Goal: Task Accomplishment & Management: Use online tool/utility

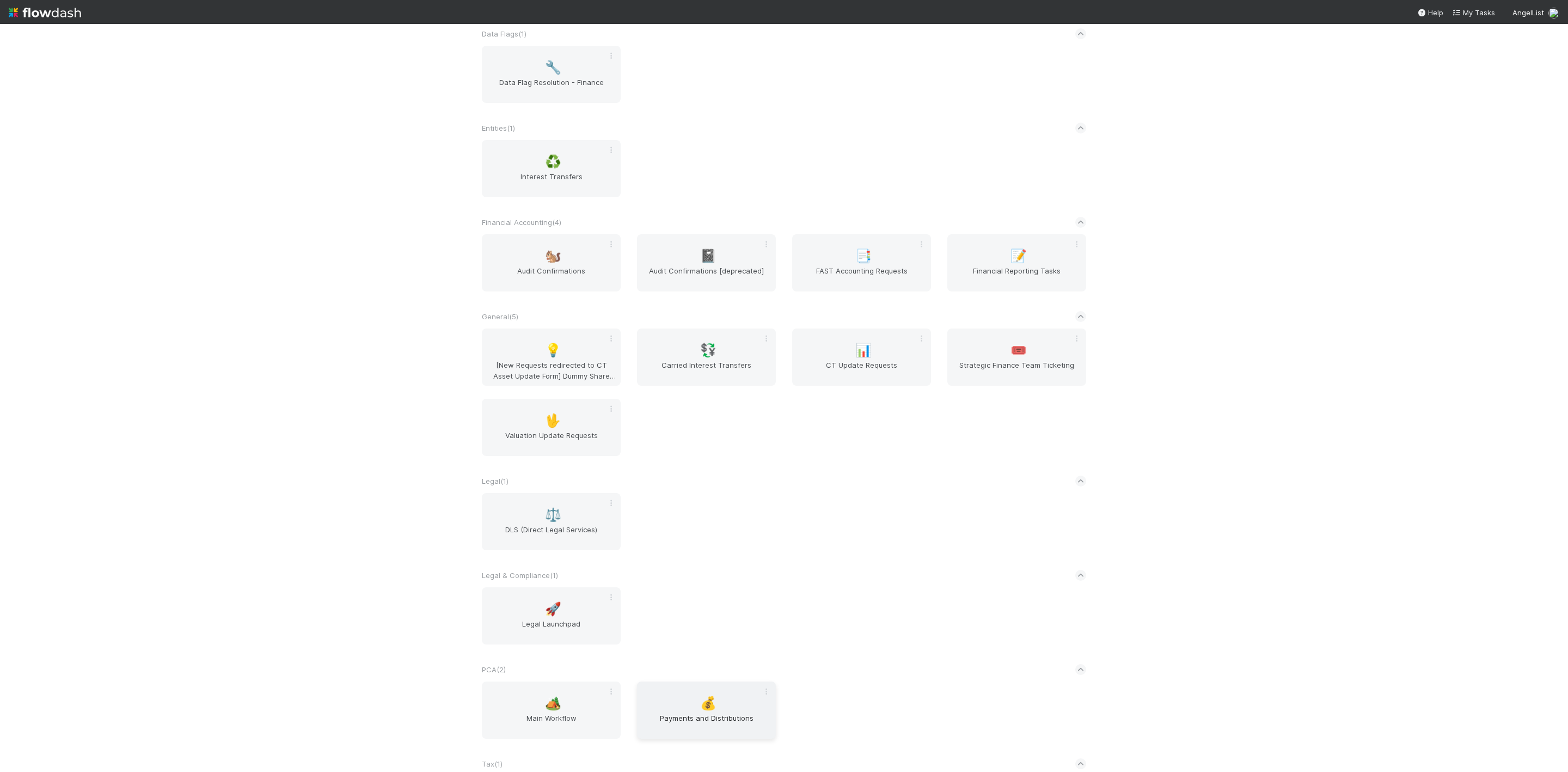
scroll to position [418, 0]
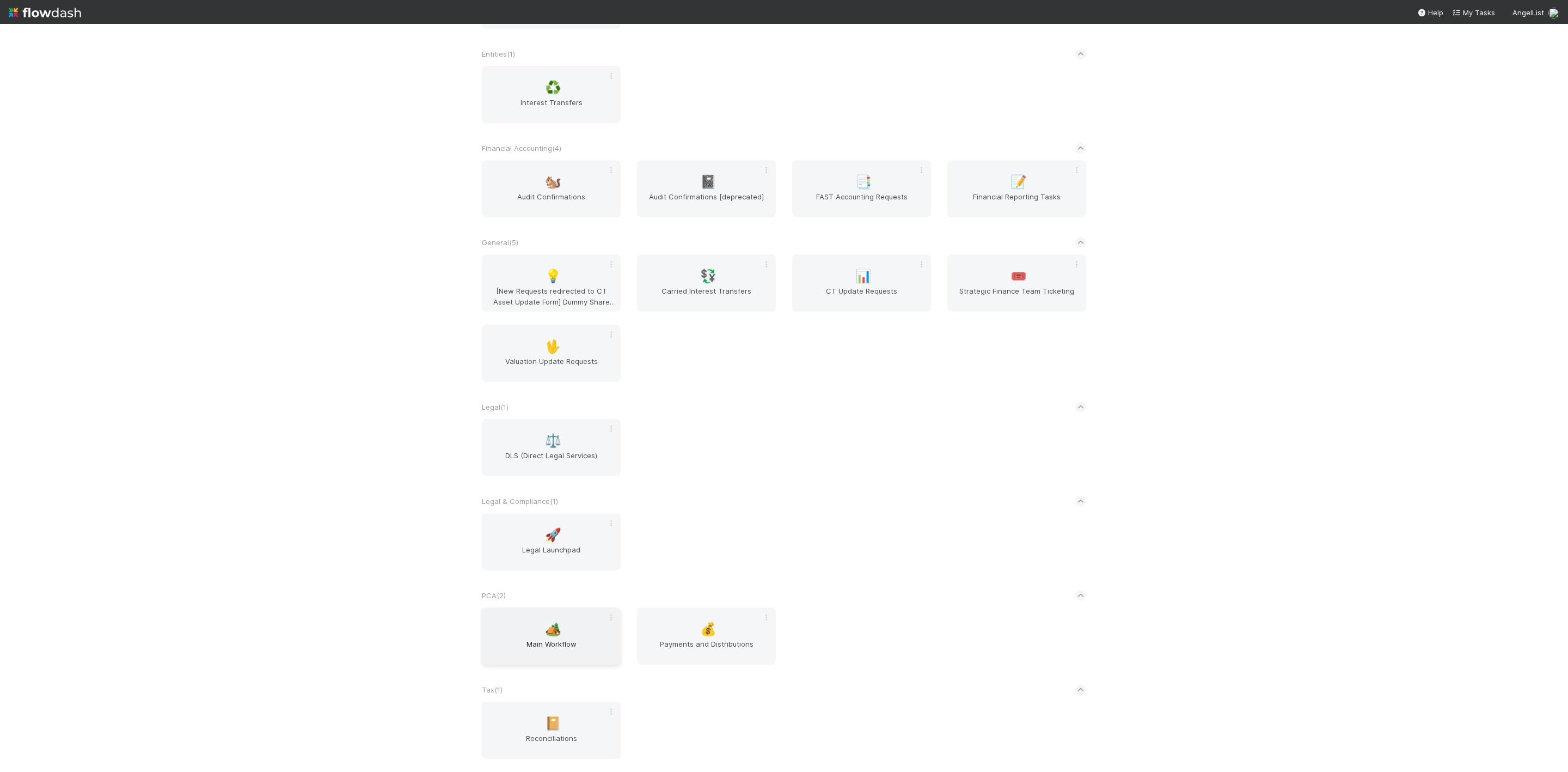
click at [529, 514] on span "Main Workflow" at bounding box center [551, 649] width 130 height 22
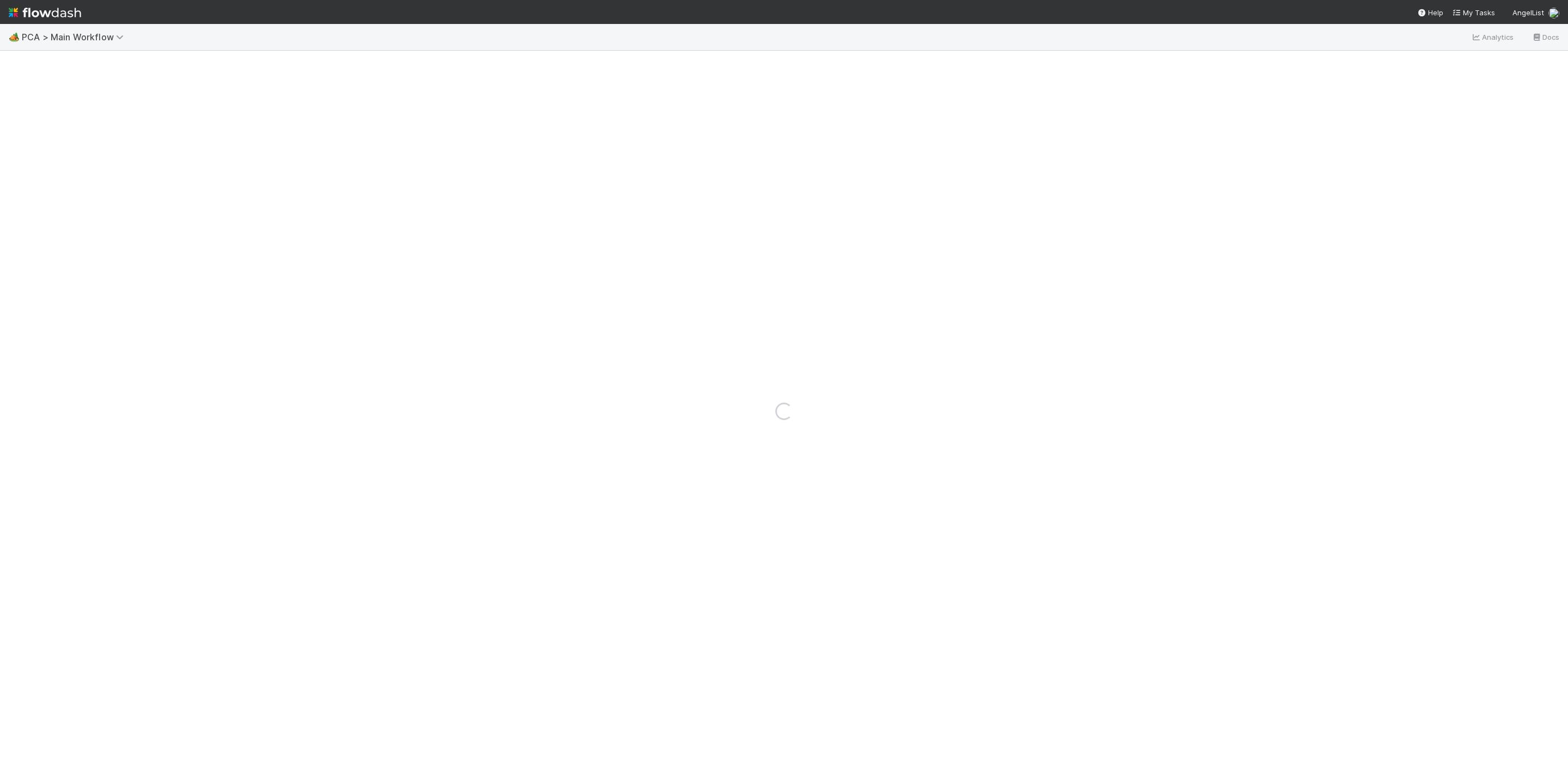
click at [1045, 117] on div "Loading..." at bounding box center [784, 411] width 1568 height 721
click at [1175, 203] on div "Loading..." at bounding box center [784, 411] width 1568 height 721
click at [367, 237] on div "Loading..." at bounding box center [784, 411] width 1568 height 721
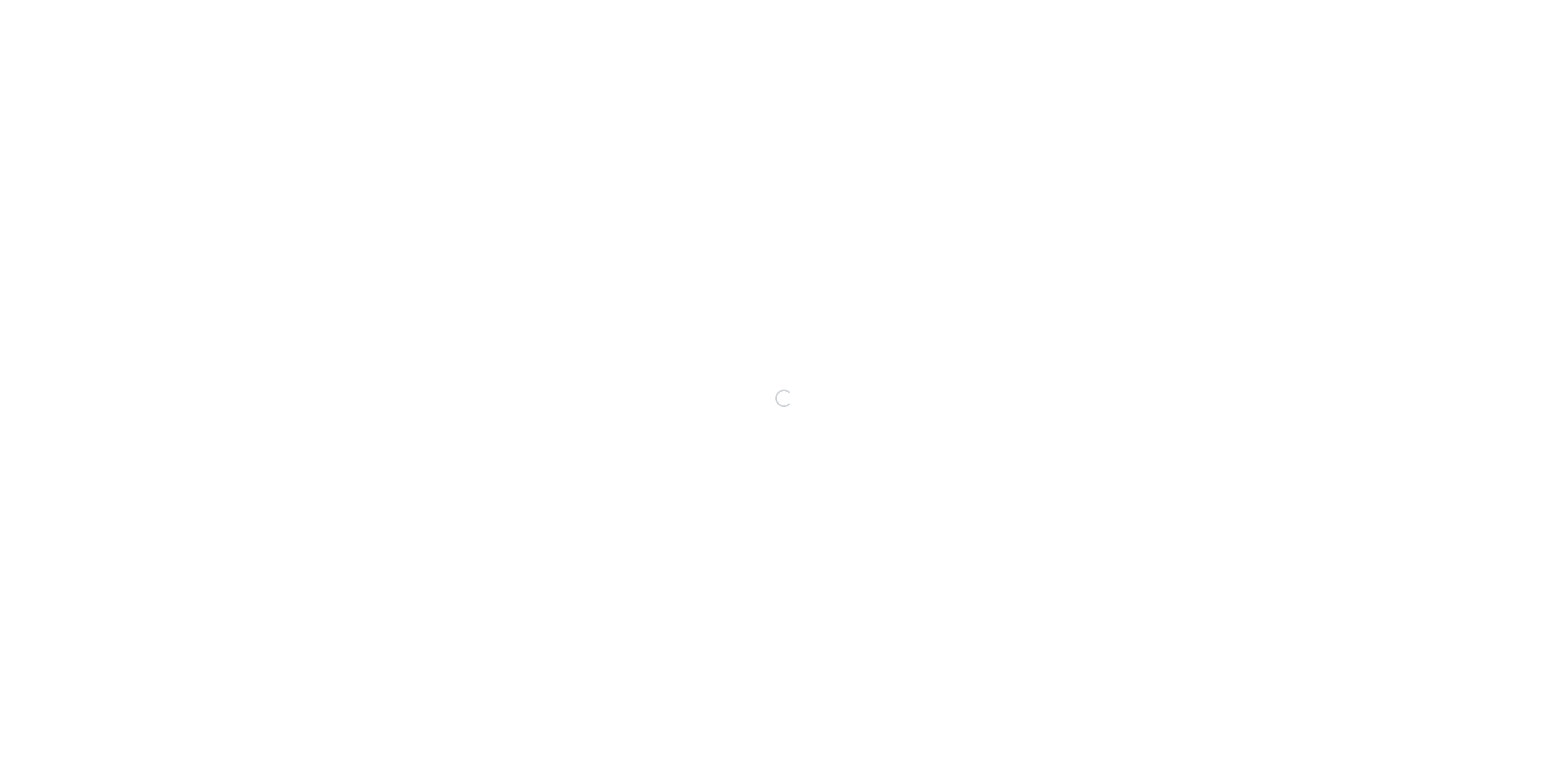
click at [1206, 149] on div "Loading..." at bounding box center [784, 398] width 1568 height 748
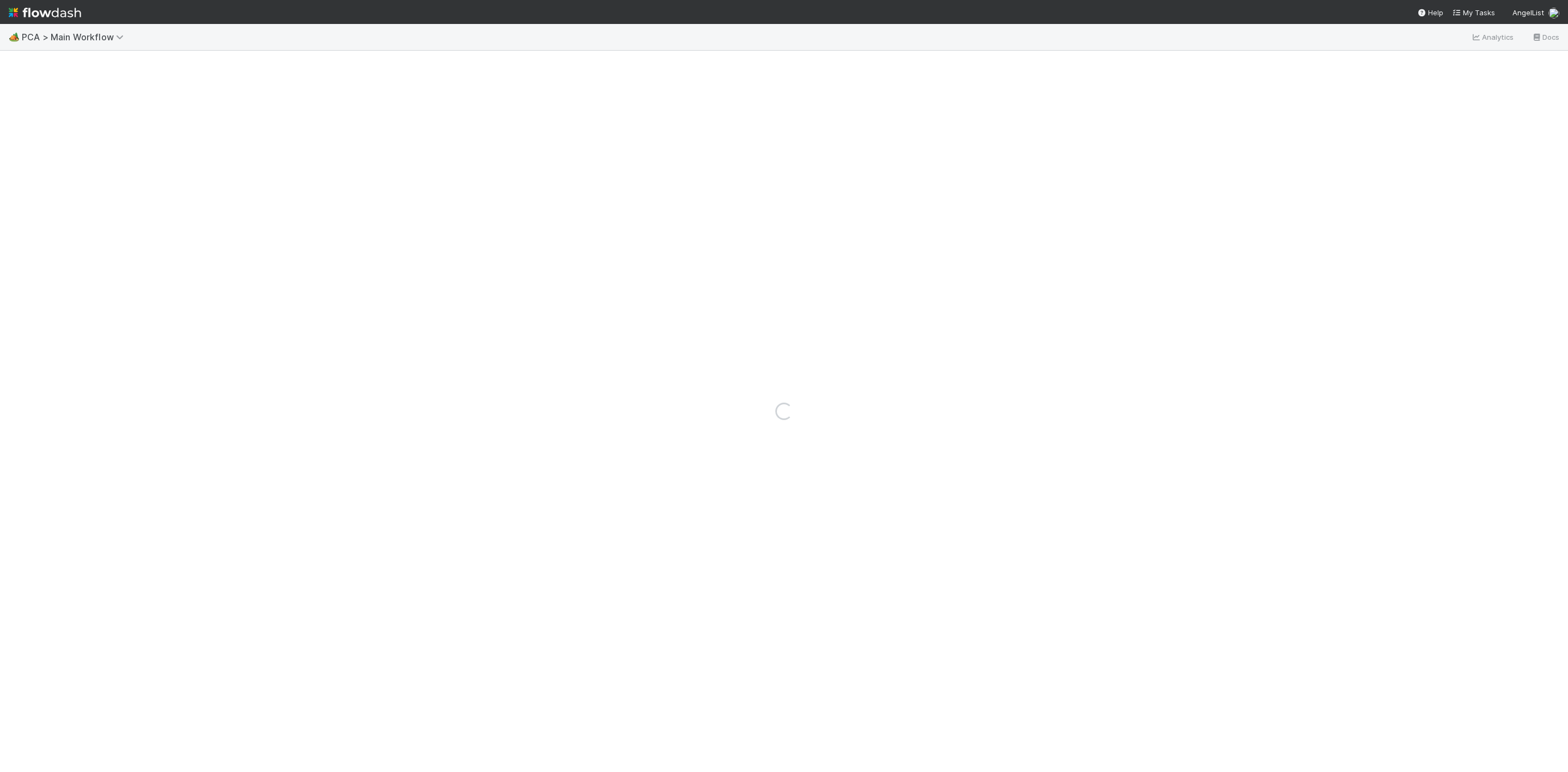
click at [14, 14] on img at bounding box center [45, 13] width 72 height 19
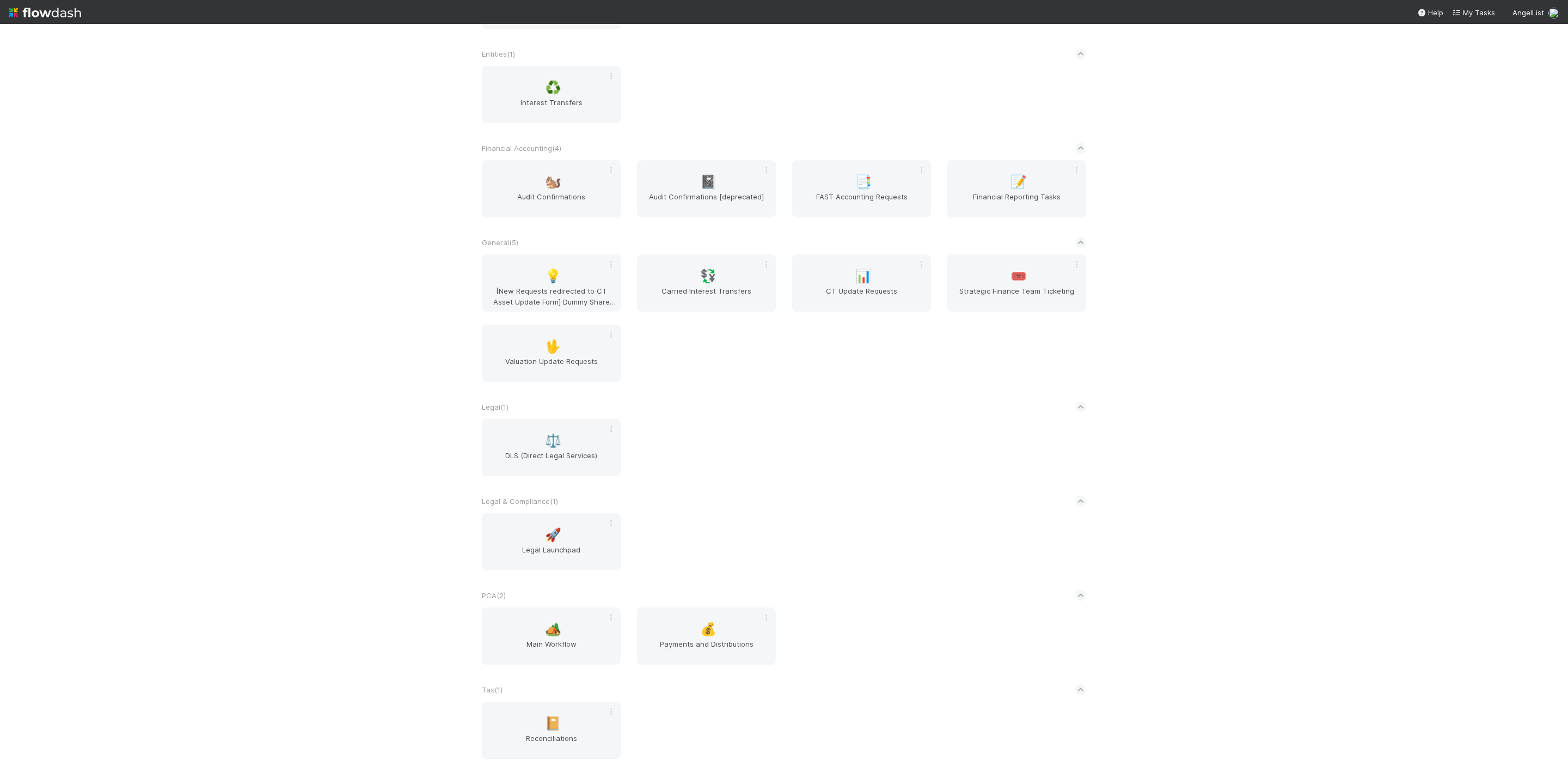
scroll to position [418, 0]
click at [569, 649] on span "Main Workflow" at bounding box center [551, 649] width 130 height 22
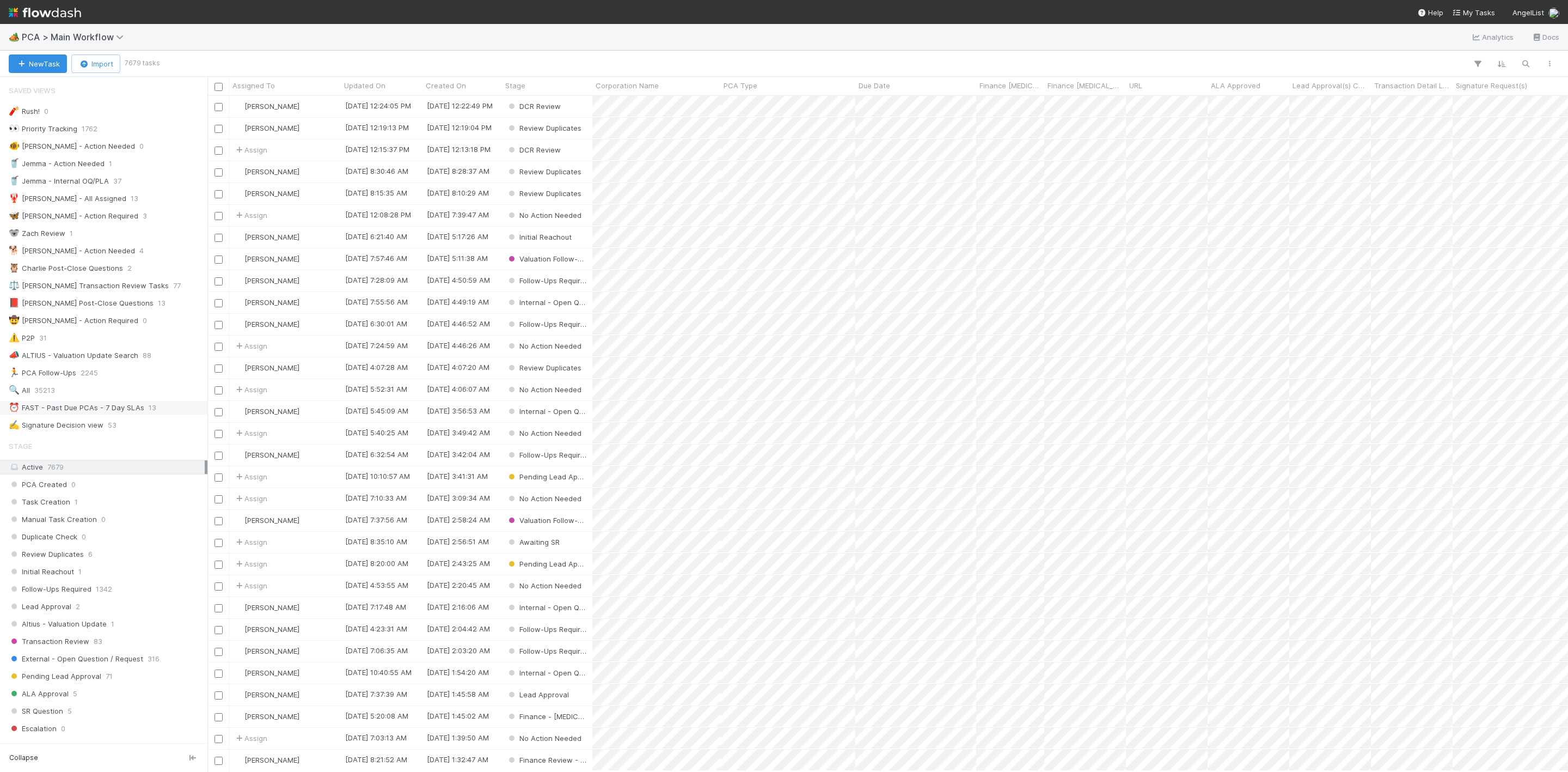
click at [117, 415] on div "⏰ FAST - Past Due PCAs - 7 Day SLAs" at bounding box center [76, 407] width 135 height 14
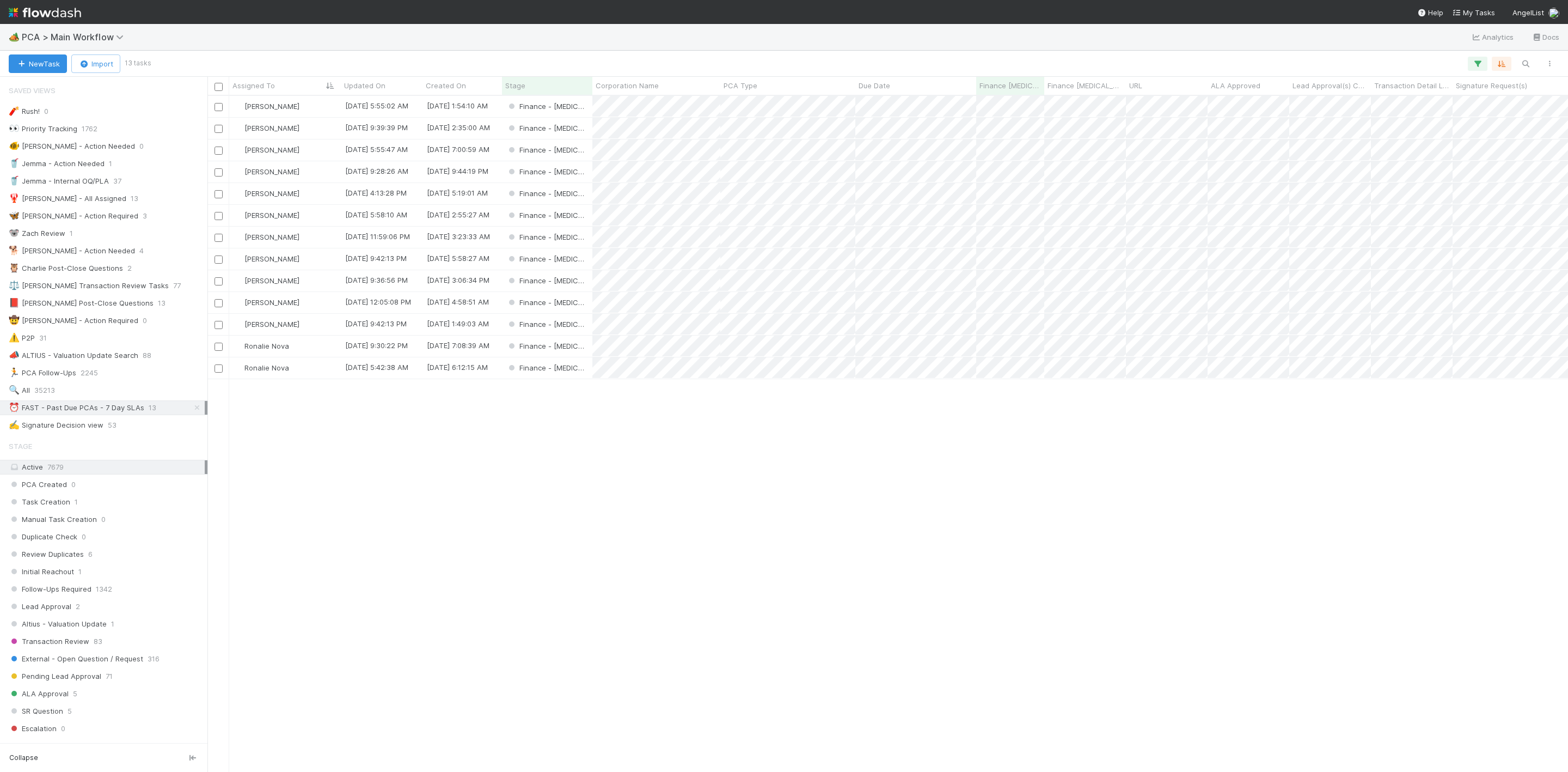
scroll to position [13, 13]
click at [12, 8] on img at bounding box center [45, 13] width 72 height 19
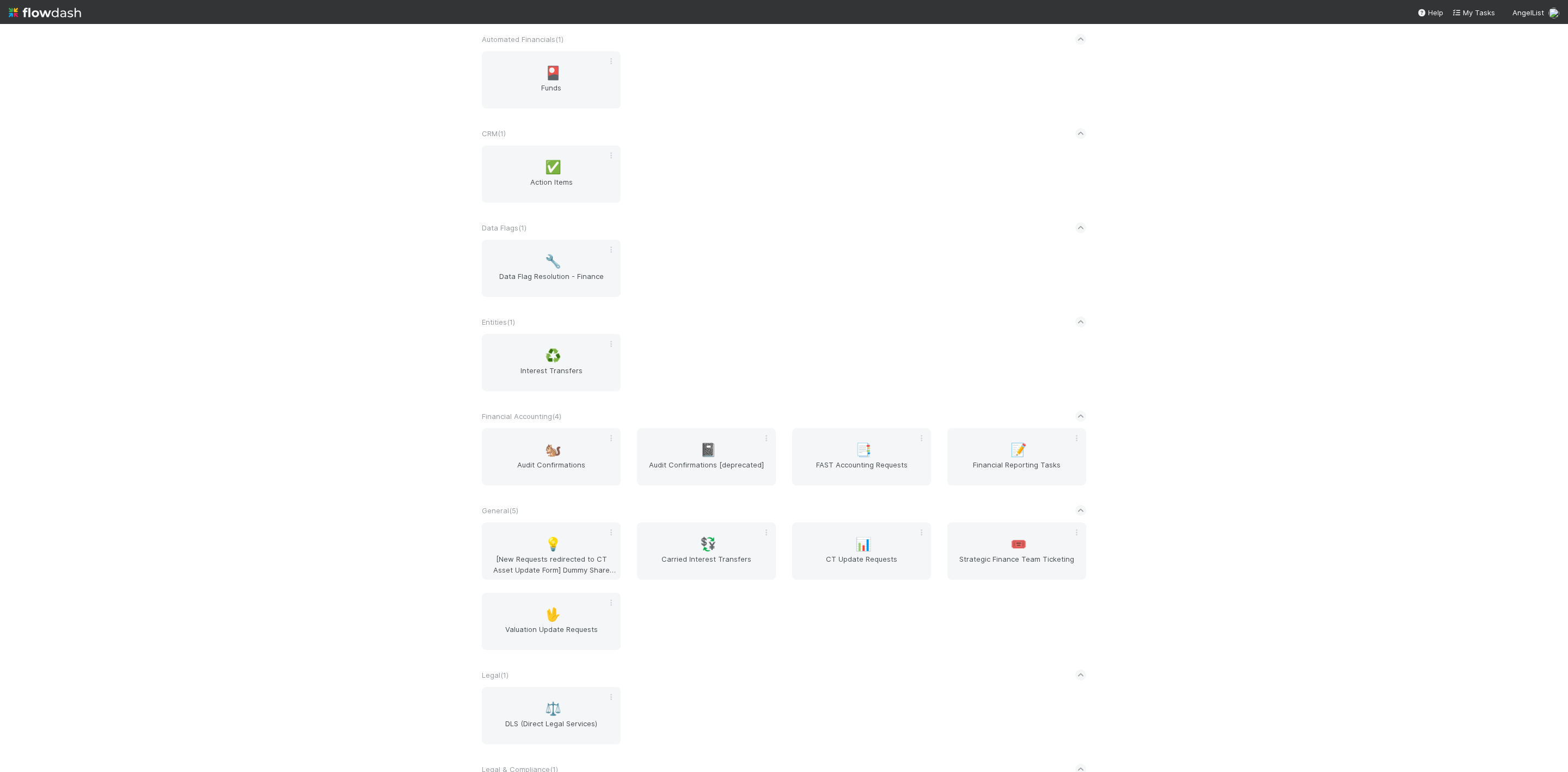
scroll to position [91, 0]
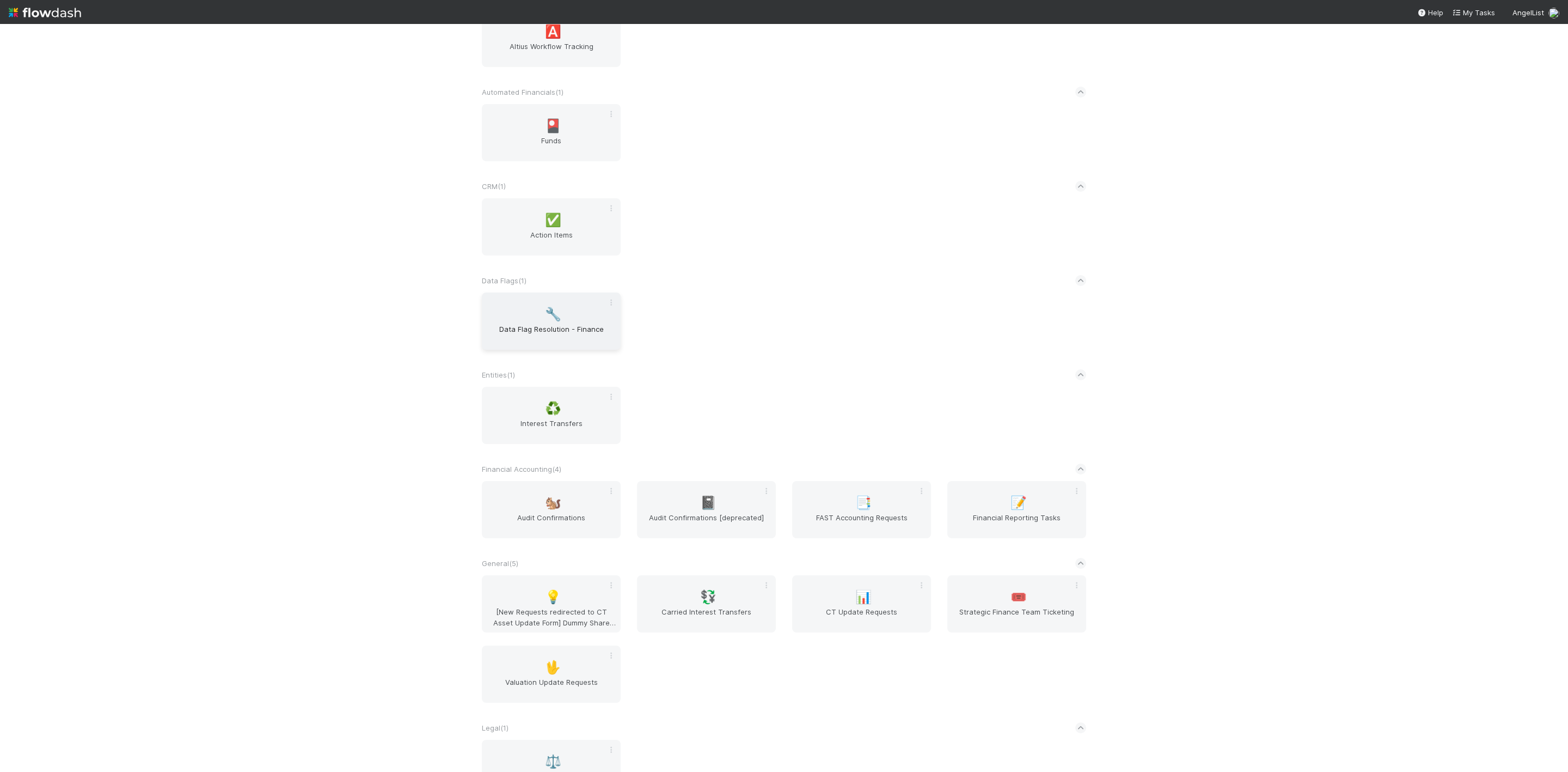
click at [554, 325] on div "🔧 Data Flag Resolution - Finance" at bounding box center [551, 321] width 139 height 57
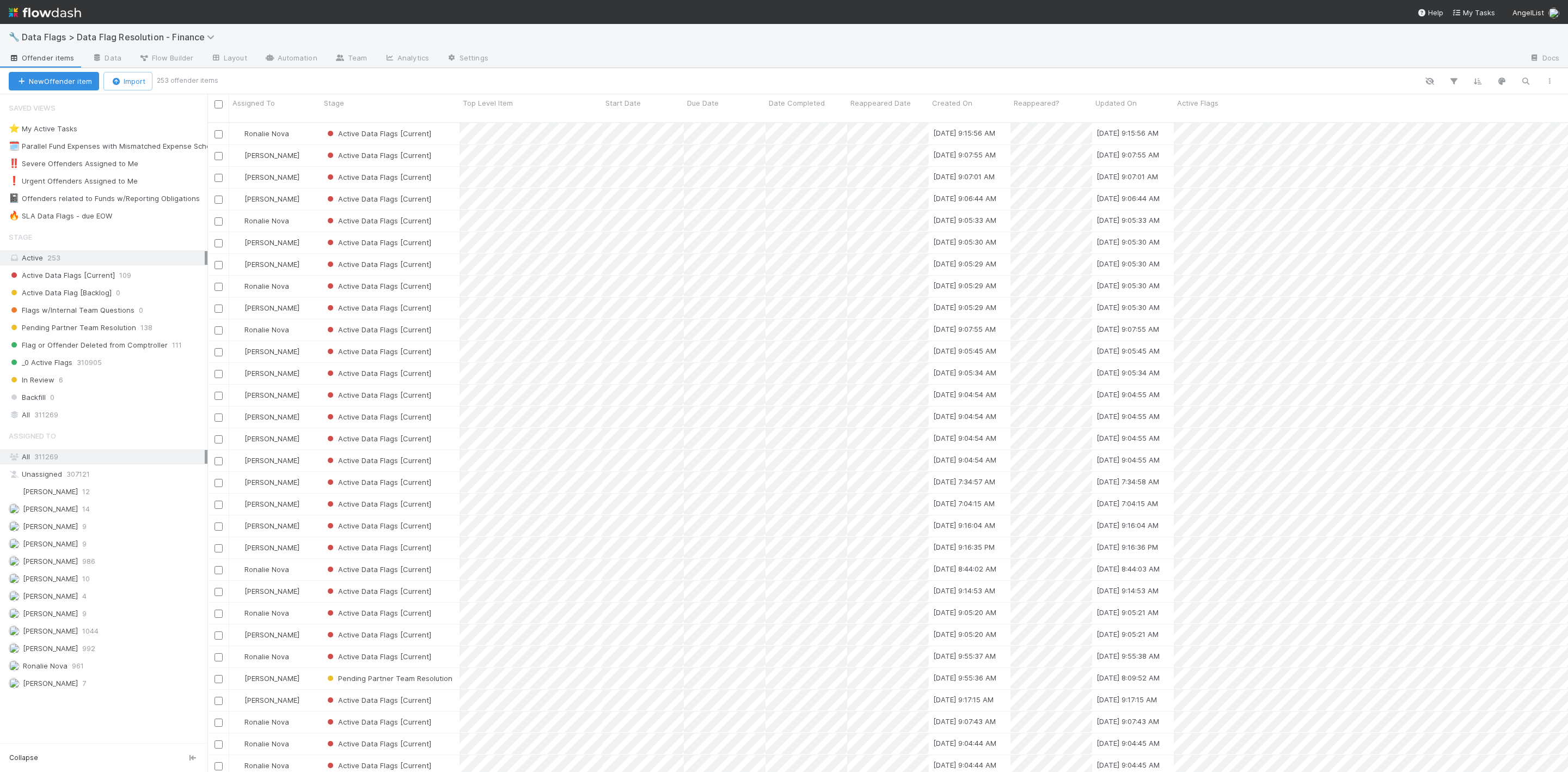
scroll to position [644, 1348]
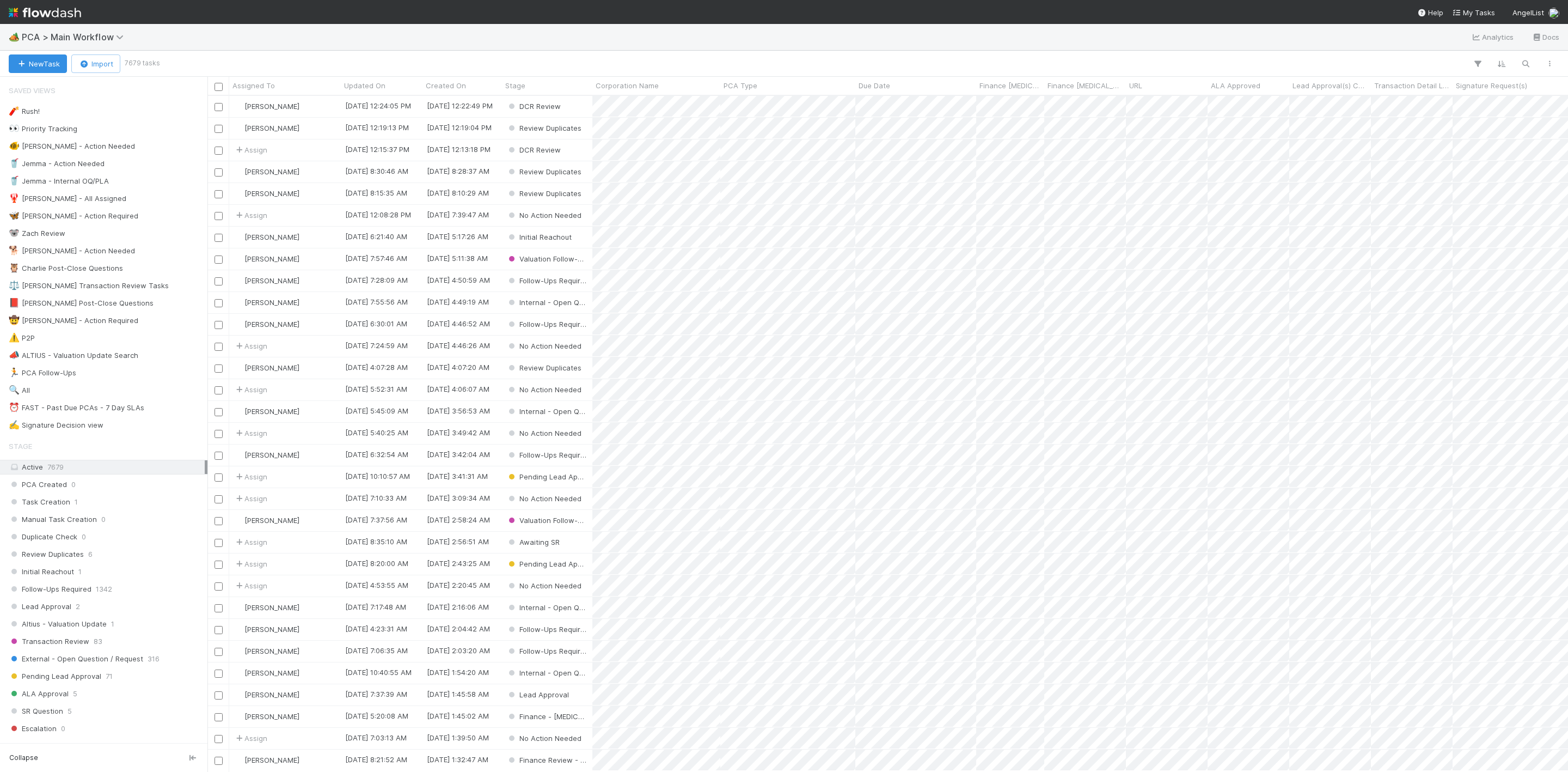
scroll to position [663, 1348]
click at [85, 415] on div "⏰ FAST - Past Due PCAs - 7 Day SLAs 13" at bounding box center [104, 407] width 207 height 14
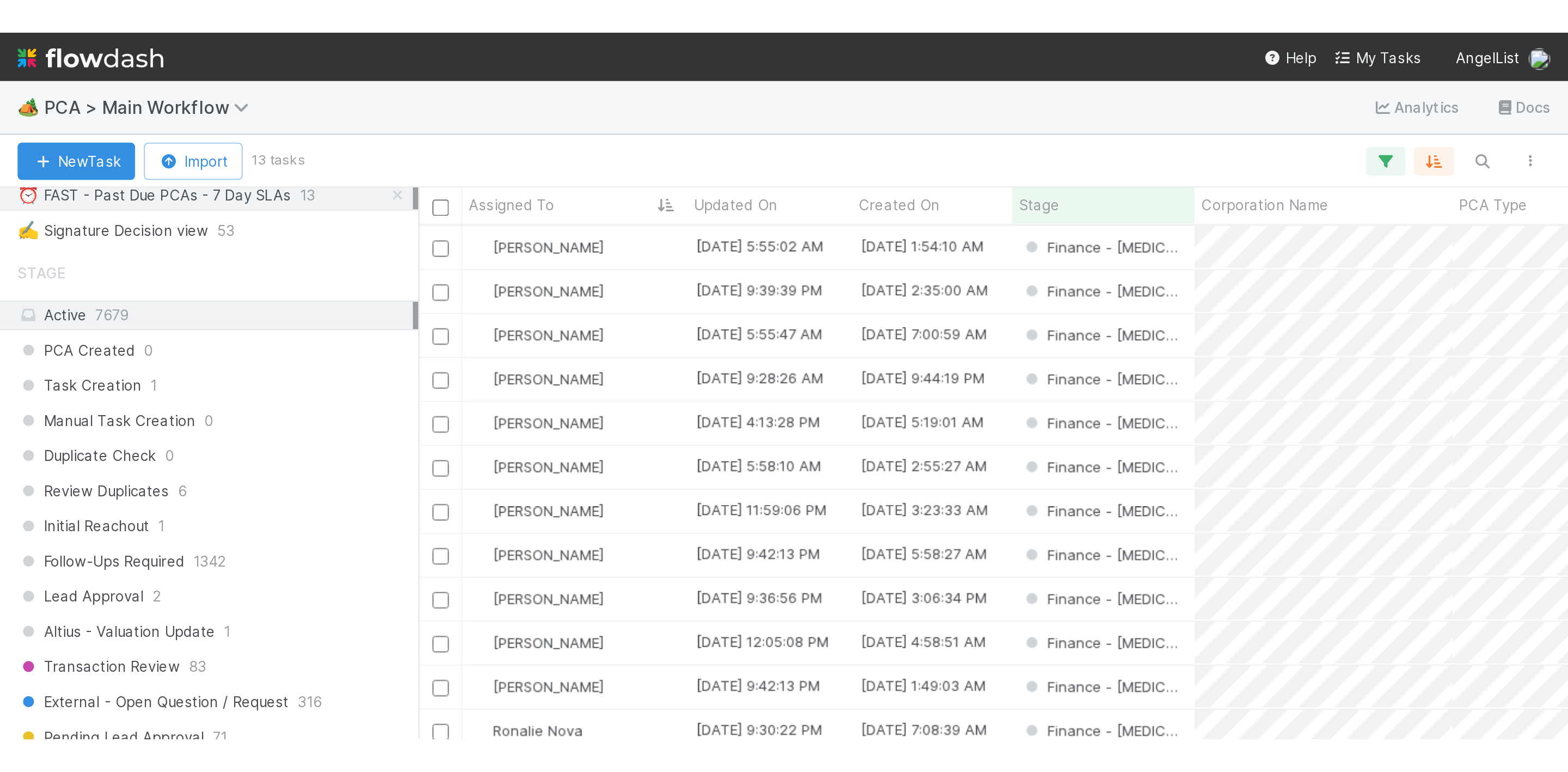
scroll to position [663, 1348]
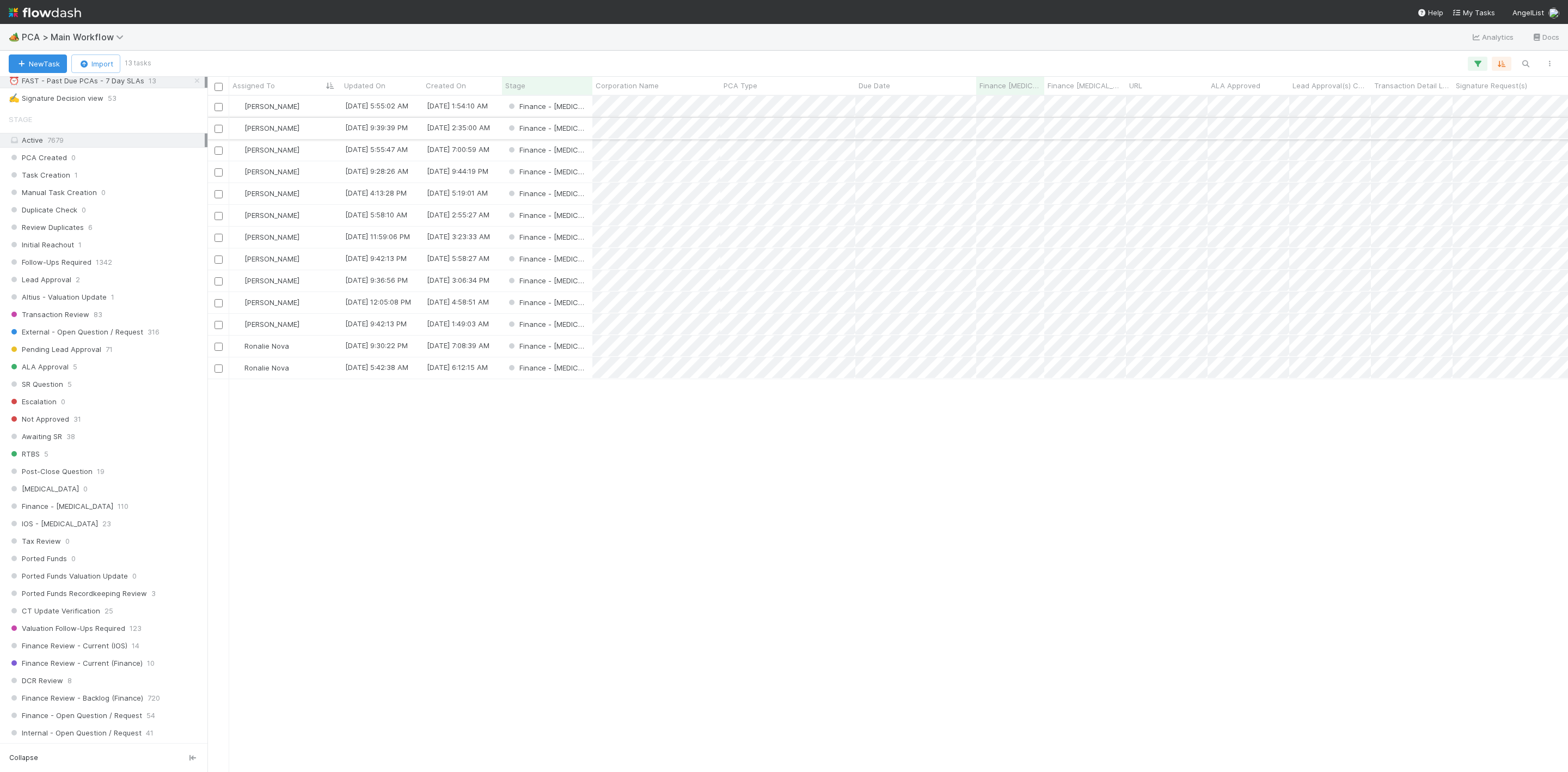
click at [312, 129] on div "[PERSON_NAME]" at bounding box center [285, 128] width 112 height 21
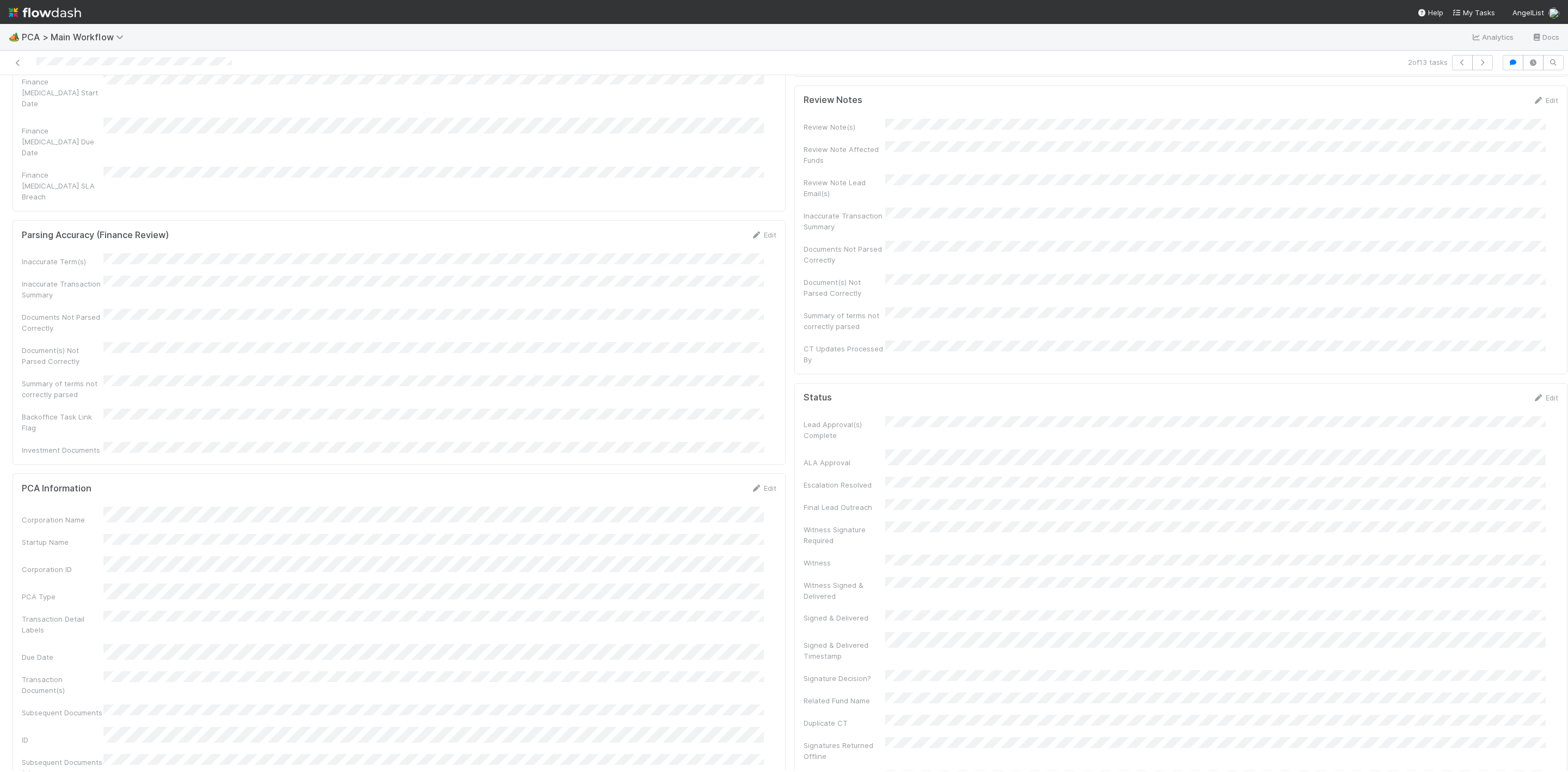
scroll to position [163, 0]
click at [363, 165] on div "Inaccurate Term(s) Inaccurate Transaction Summary Documents Not Parsed Correctl…" at bounding box center [399, 266] width 754 height 202
click at [1548, 536] on icon at bounding box center [1553, 539] width 11 height 7
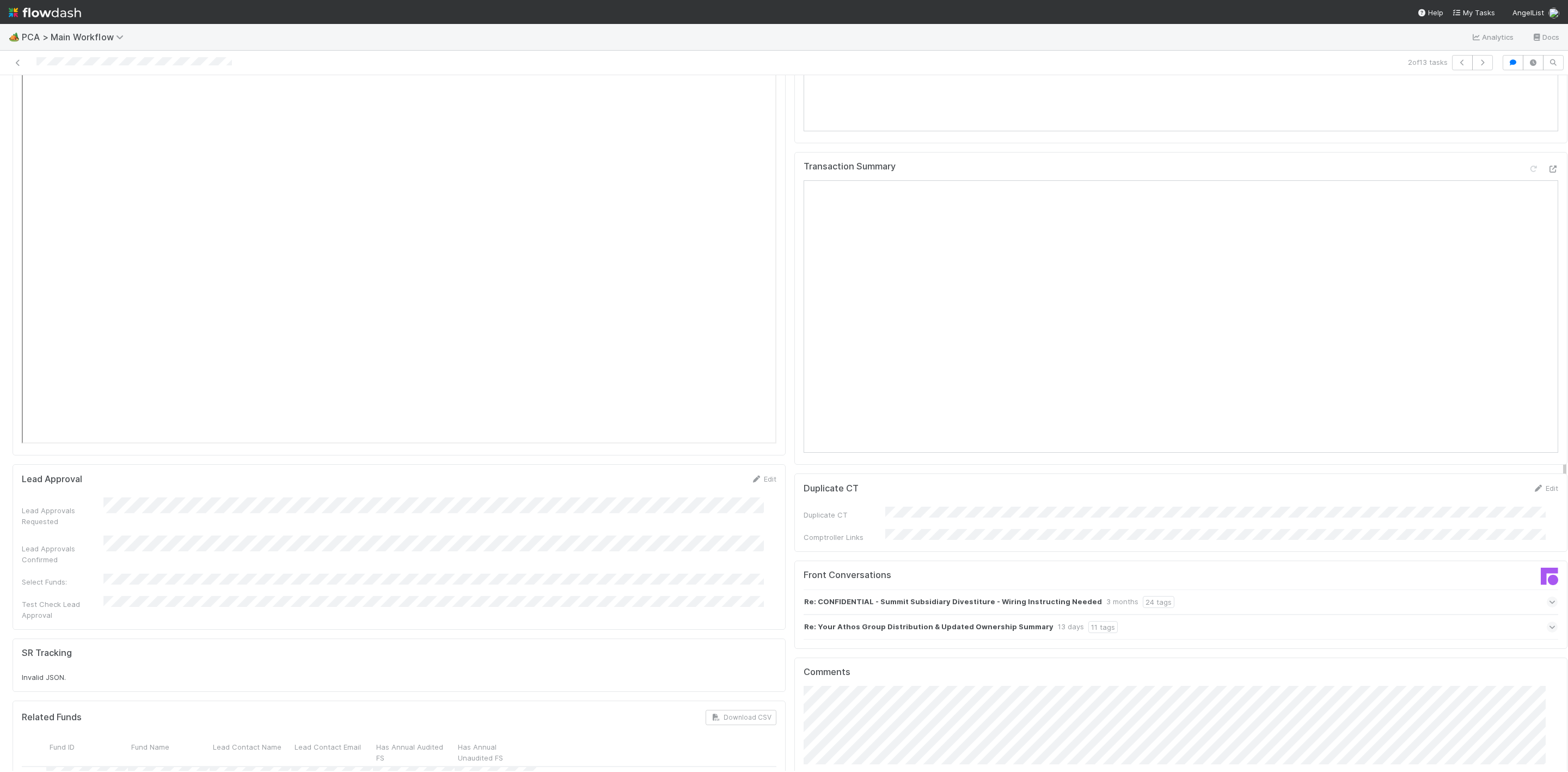
scroll to position [1389, 0]
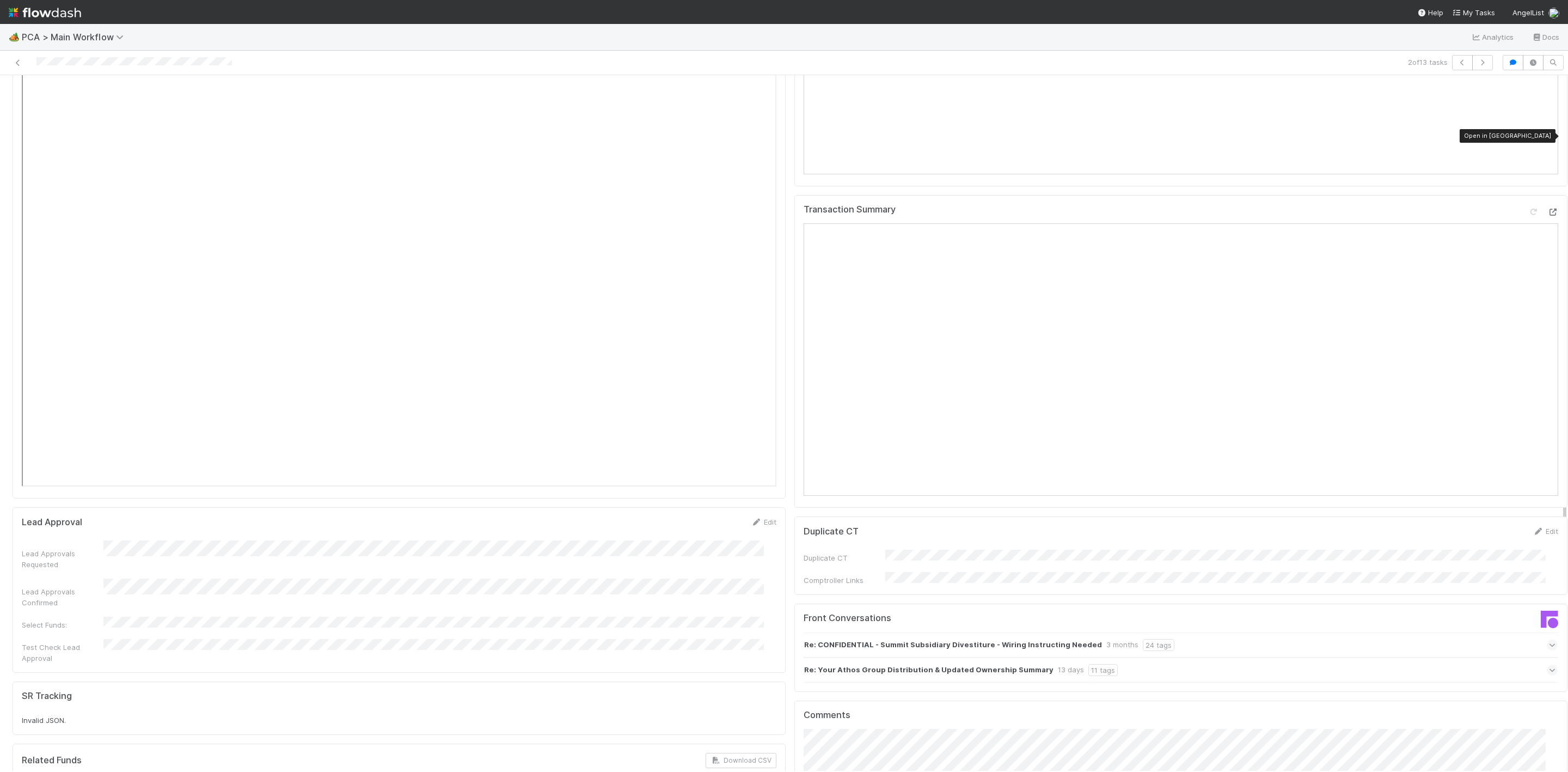
click at [1548, 209] on icon at bounding box center [1553, 212] width 11 height 7
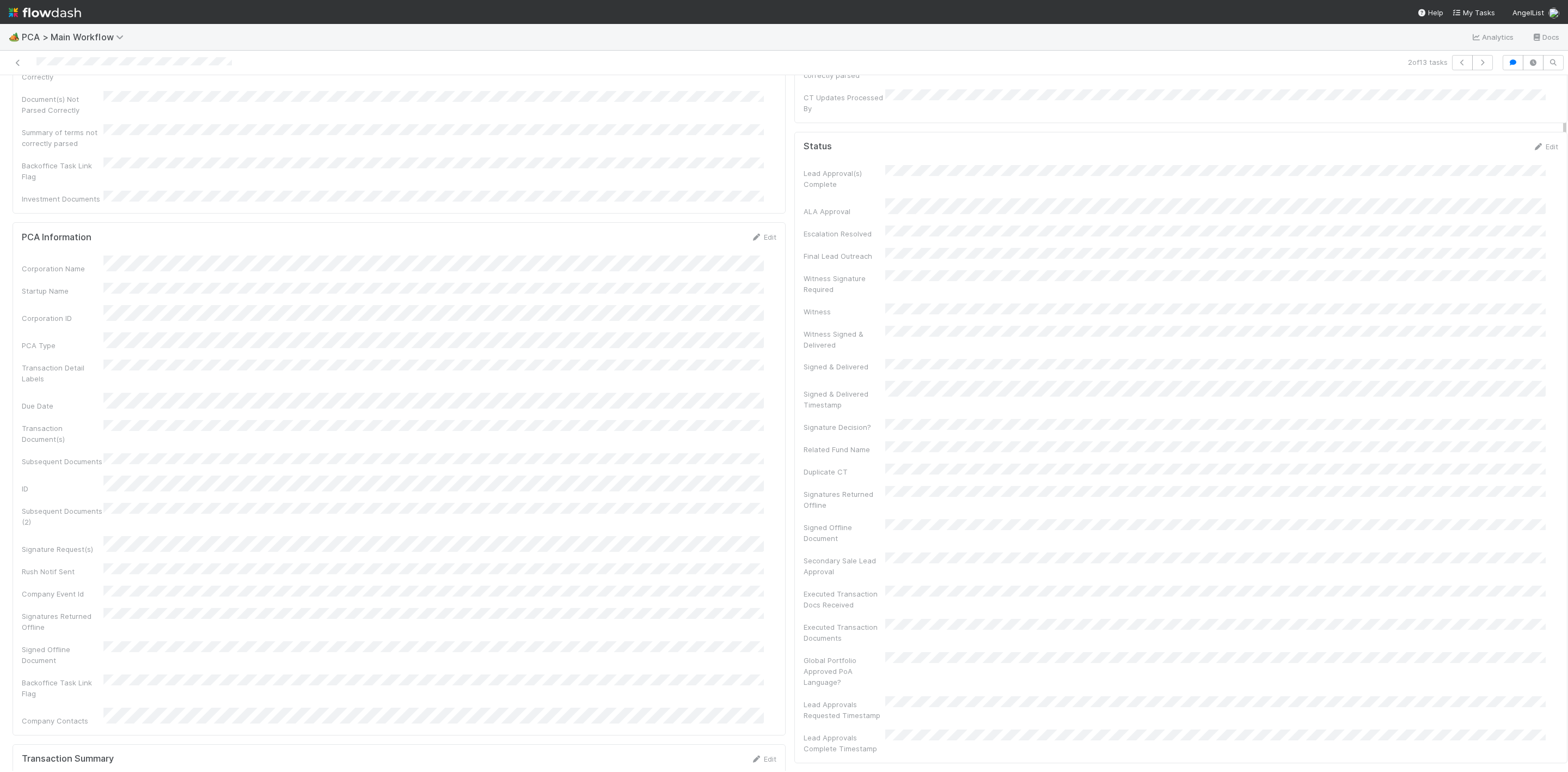
scroll to position [0, 0]
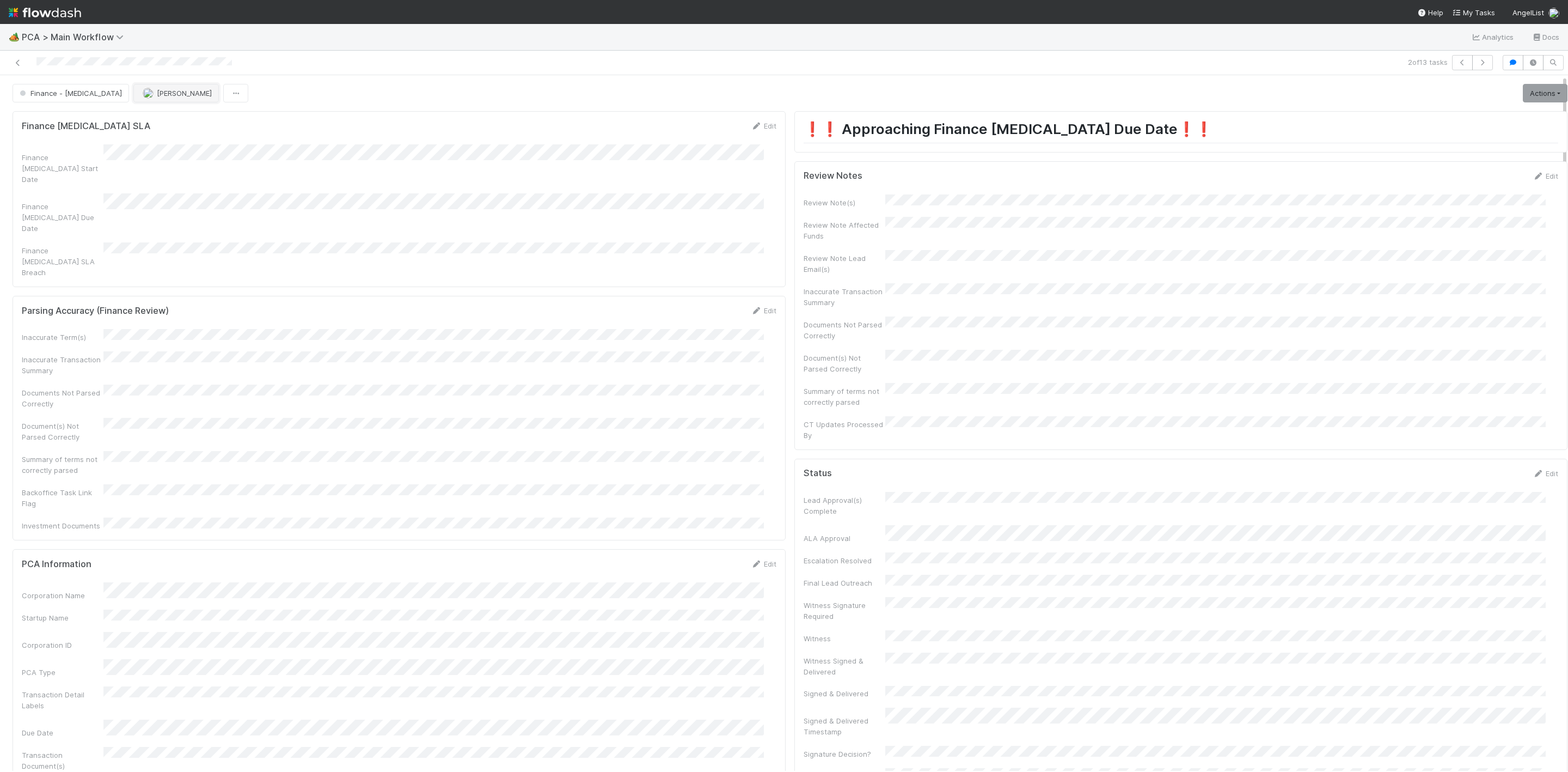
click at [137, 87] on button "[PERSON_NAME]" at bounding box center [176, 94] width 86 height 19
click at [141, 113] on div "[PERSON_NAME]" at bounding box center [160, 122] width 153 height 20
click at [14, 58] on link at bounding box center [17, 62] width 11 height 11
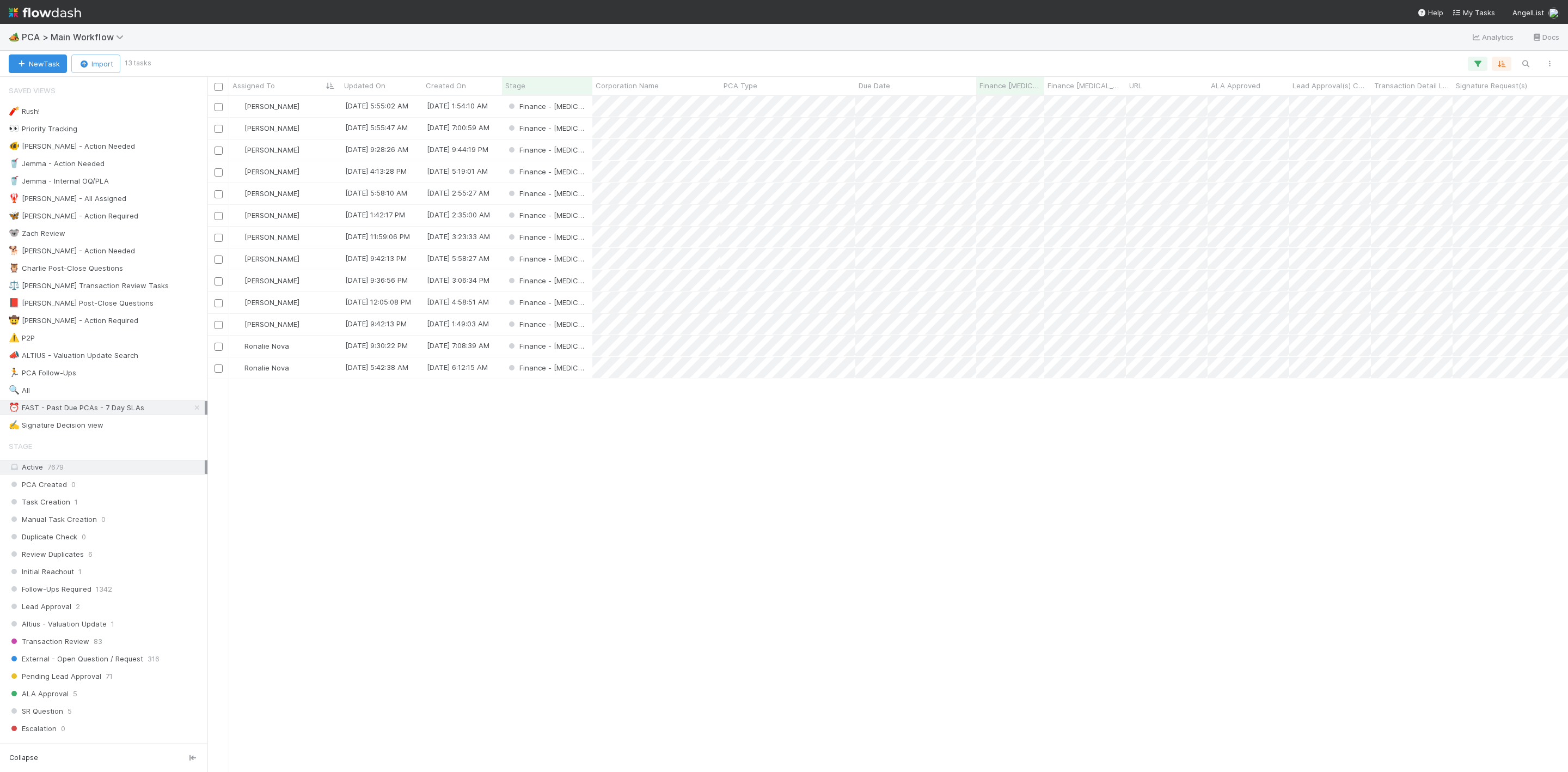
scroll to position [663, 1348]
click at [307, 104] on div "[PERSON_NAME]" at bounding box center [285, 106] width 112 height 21
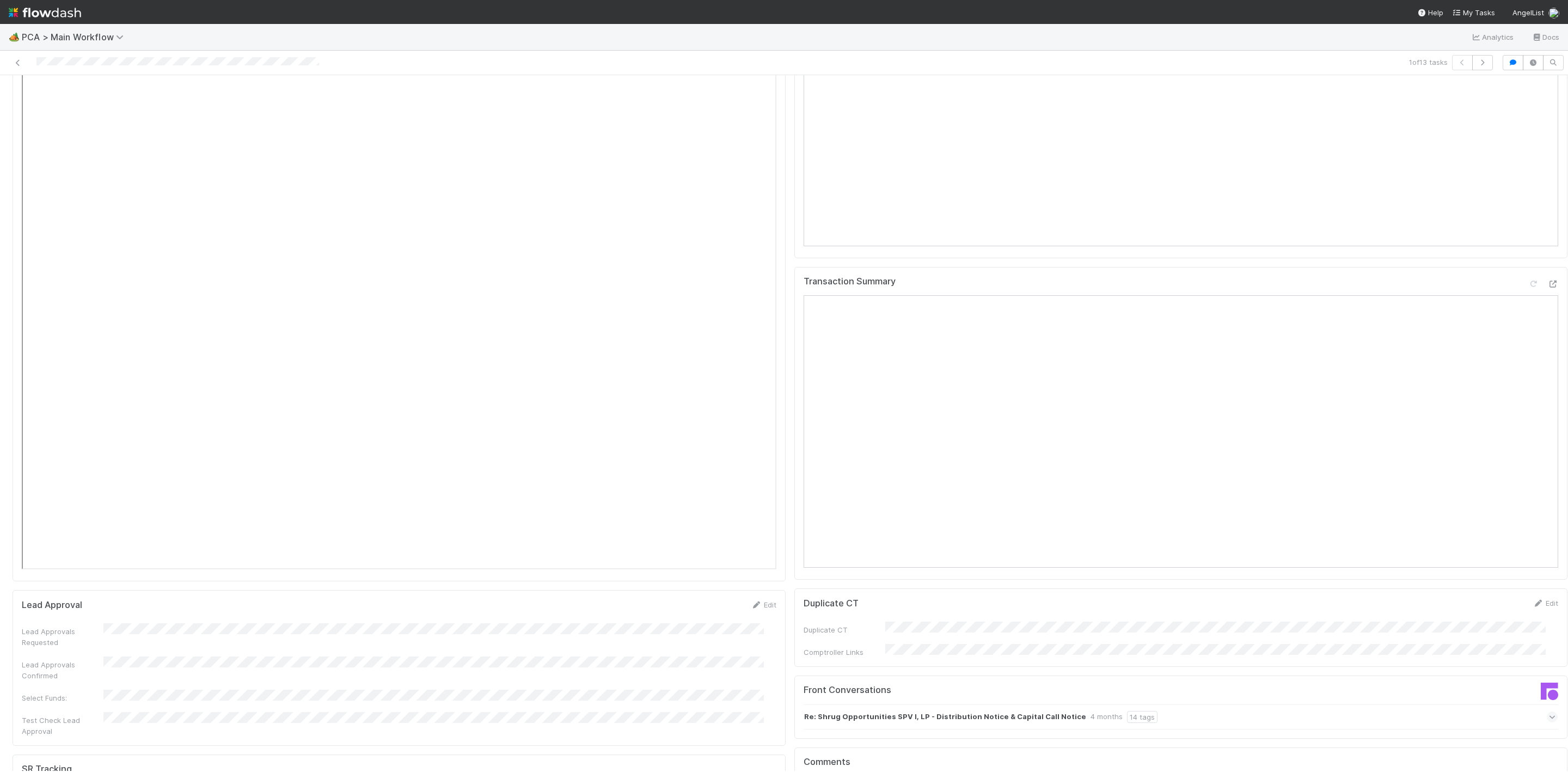
scroll to position [1144, 0]
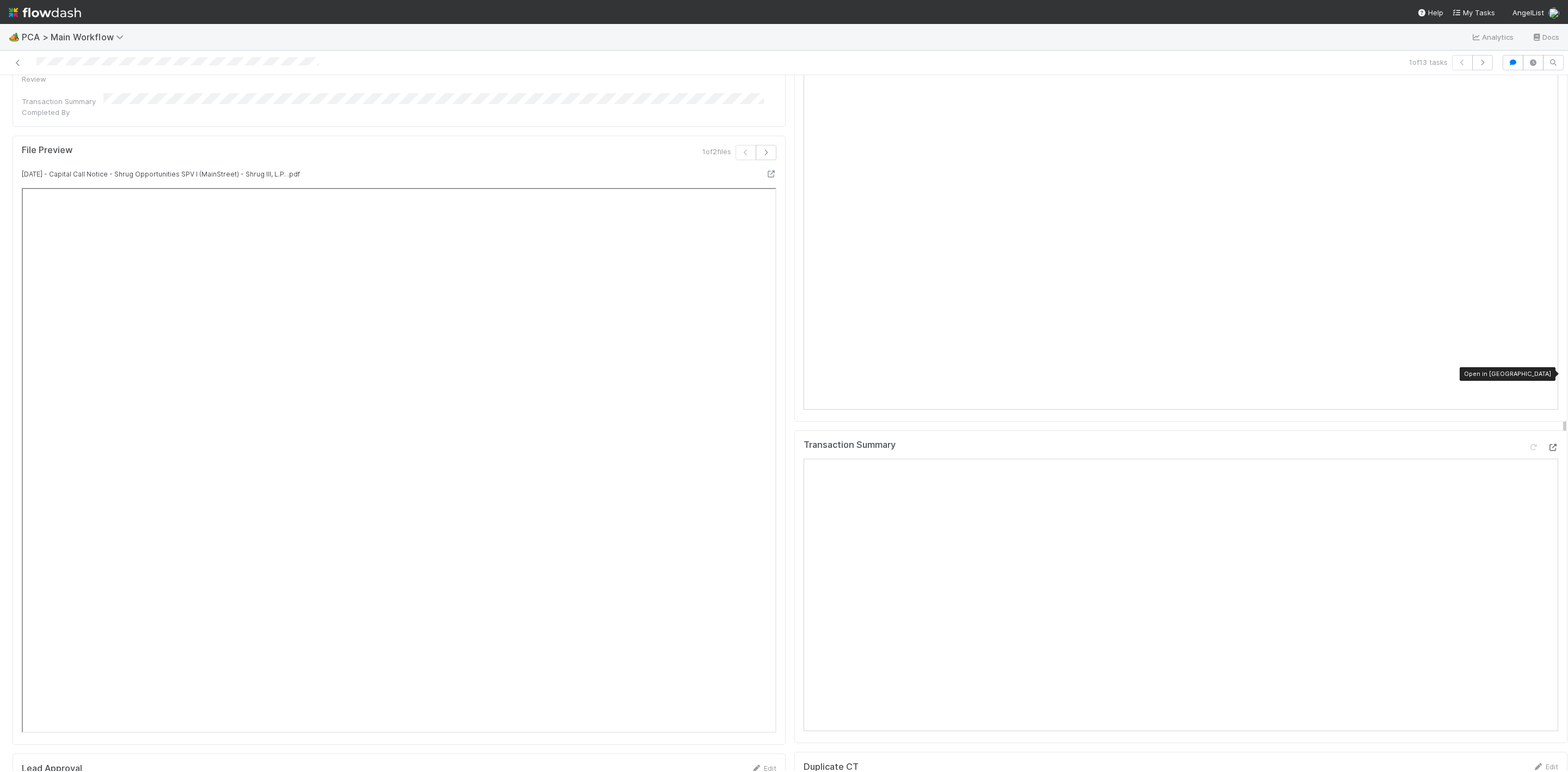
click at [1548, 444] on icon at bounding box center [1553, 447] width 11 height 7
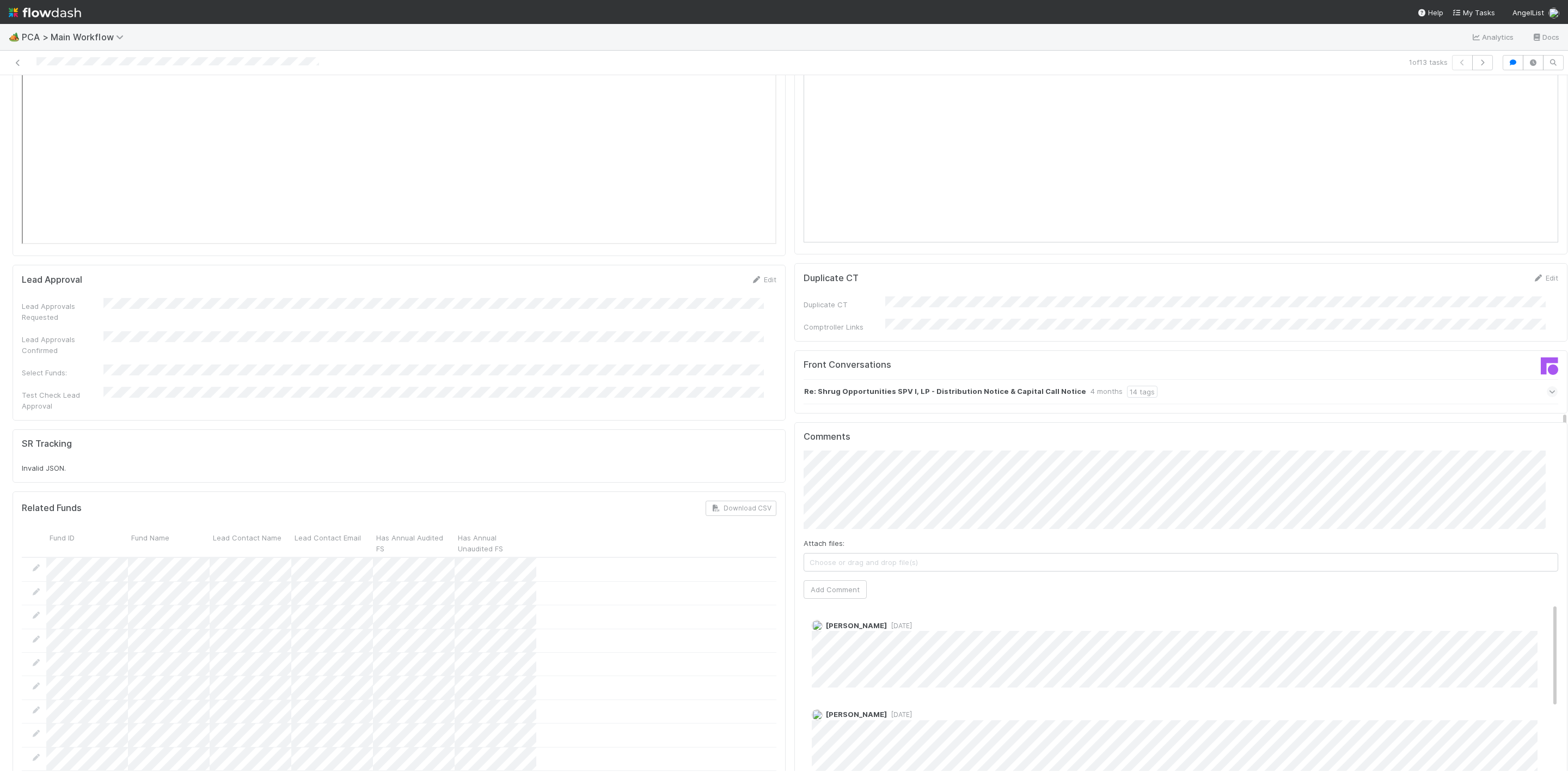
scroll to position [1634, 0]
click at [832, 578] on button "Add Comment" at bounding box center [835, 588] width 63 height 19
click at [670, 362] on div "Finance [MEDICAL_DATA] SLA Edit Finance [MEDICAL_DATA] Start Date Finance [MEDI…" at bounding box center [790, 287] width 1564 height 3629
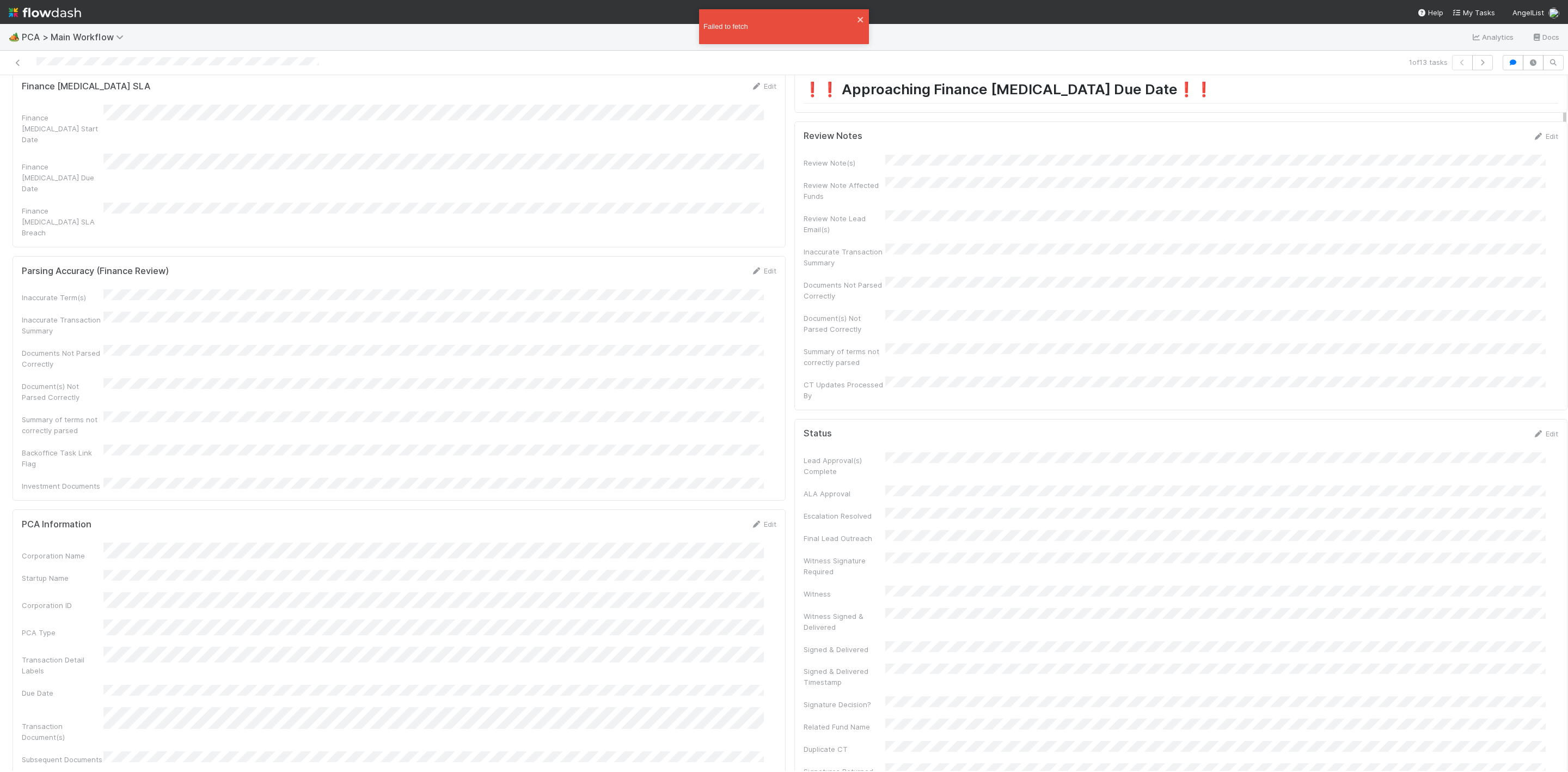
scroll to position [0, 0]
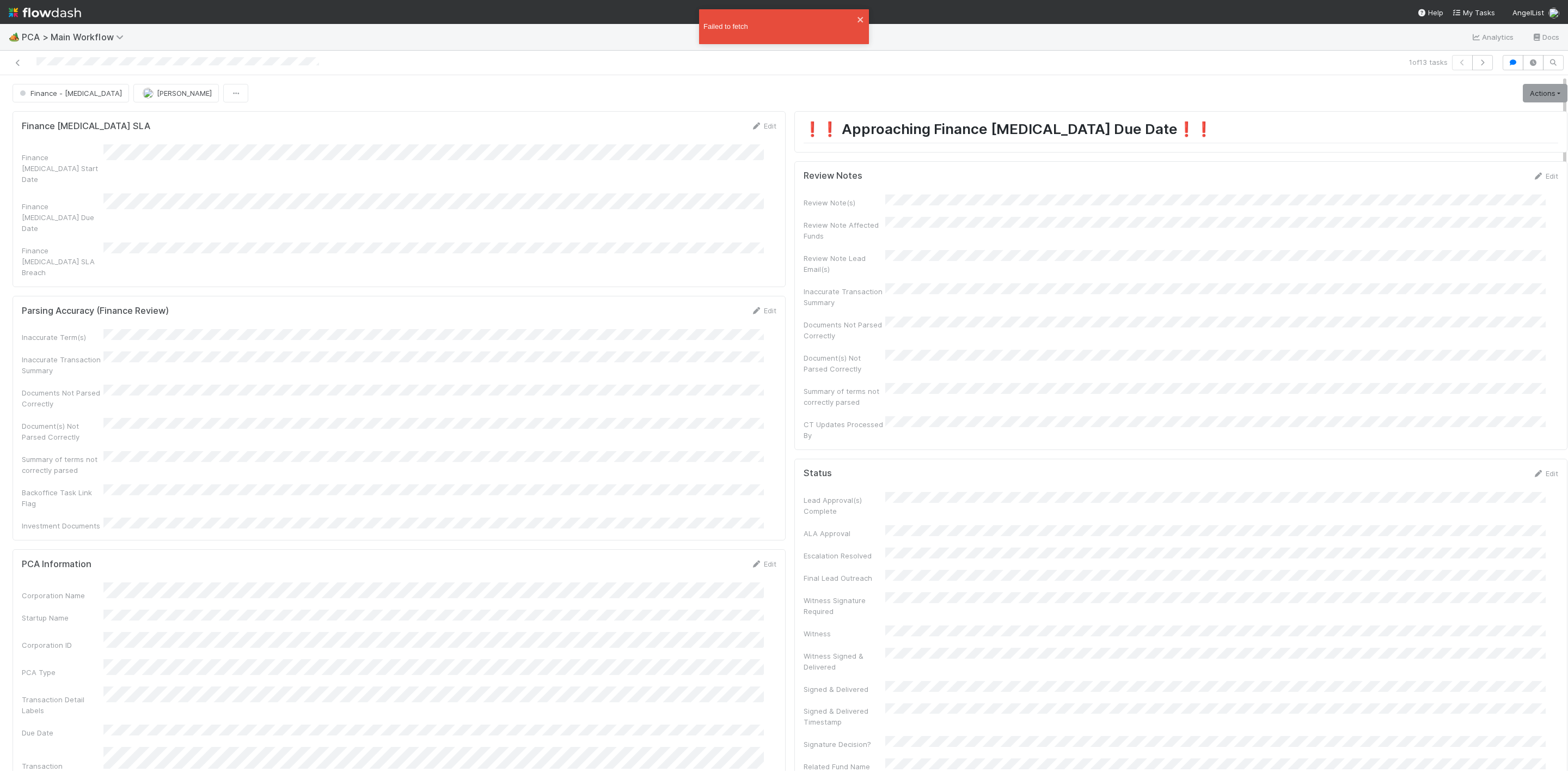
click at [1532, 181] on div "Edit" at bounding box center [1545, 175] width 25 height 11
click at [961, 462] on div "CT Updates Processed By" at bounding box center [1180, 478] width 754 height 32
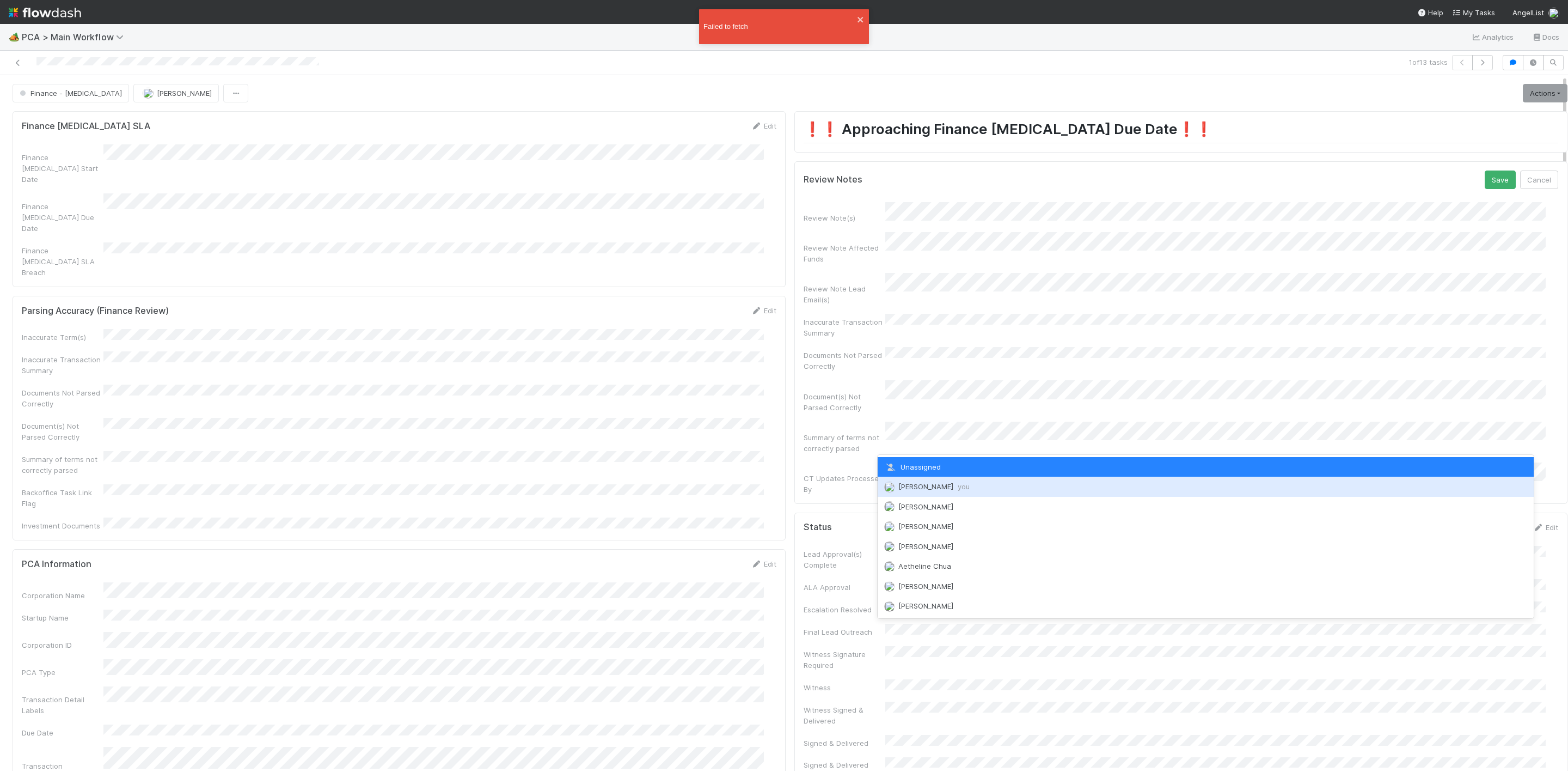
click at [896, 487] on span "[PERSON_NAME] you" at bounding box center [927, 486] width 86 height 9
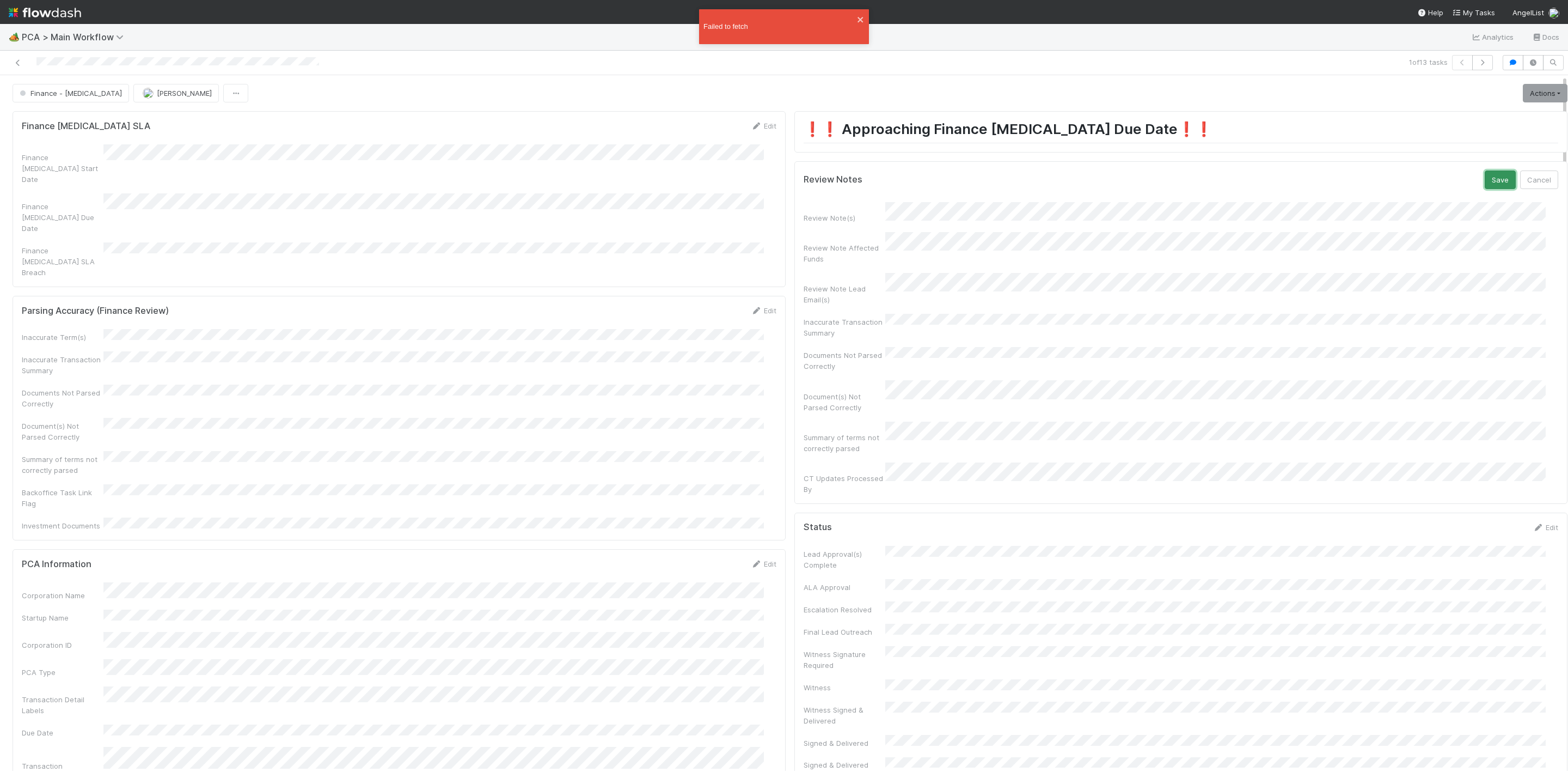
click at [1485, 187] on button "Save" at bounding box center [1500, 180] width 31 height 19
click at [860, 15] on icon "close" at bounding box center [861, 20] width 8 height 9
click at [1485, 177] on button "Save" at bounding box center [1500, 180] width 31 height 19
click at [1523, 86] on link "Actions" at bounding box center [1546, 94] width 45 height 19
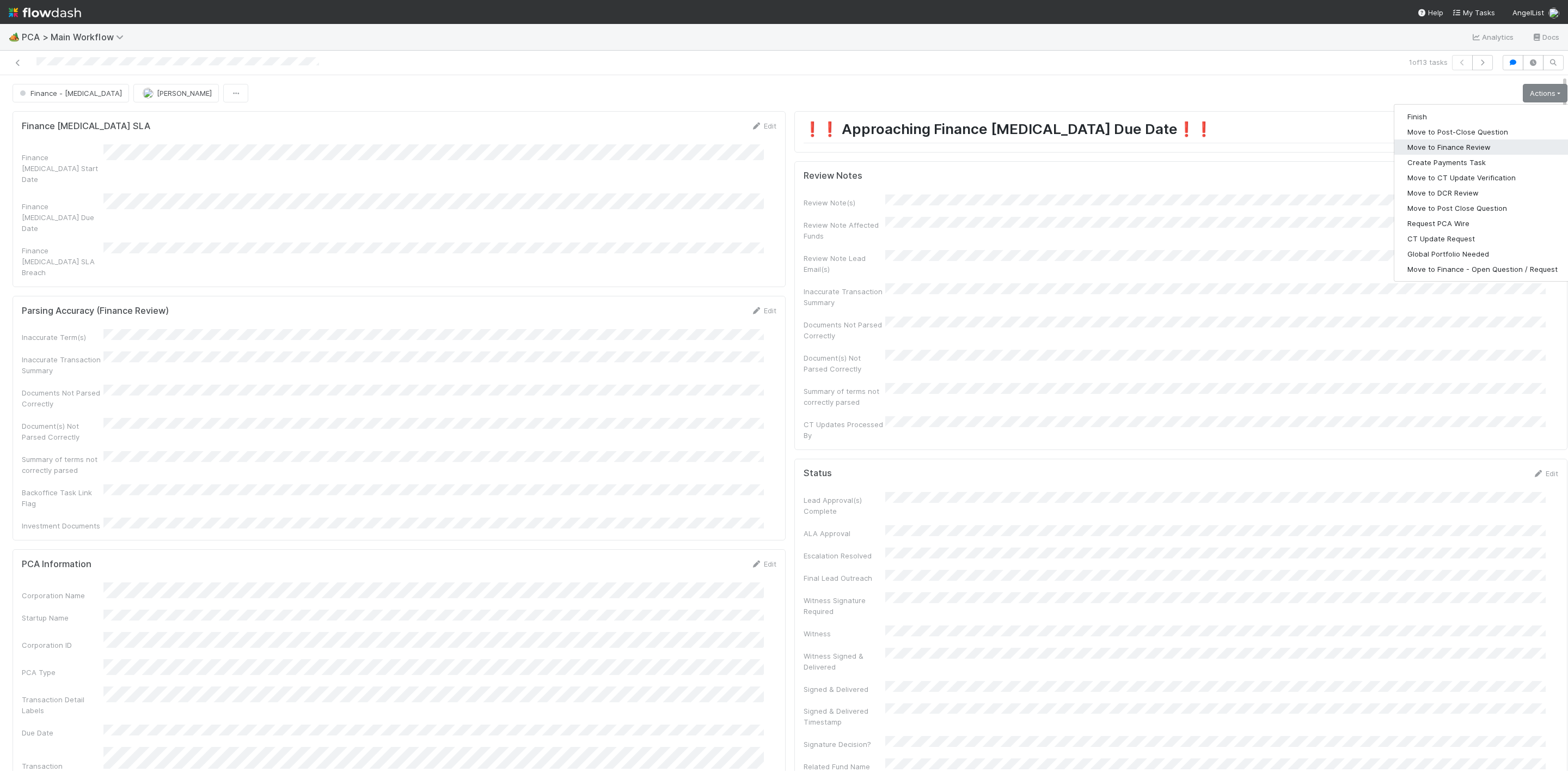
click at [1432, 147] on button "Move to Finance Review" at bounding box center [1482, 146] width 176 height 15
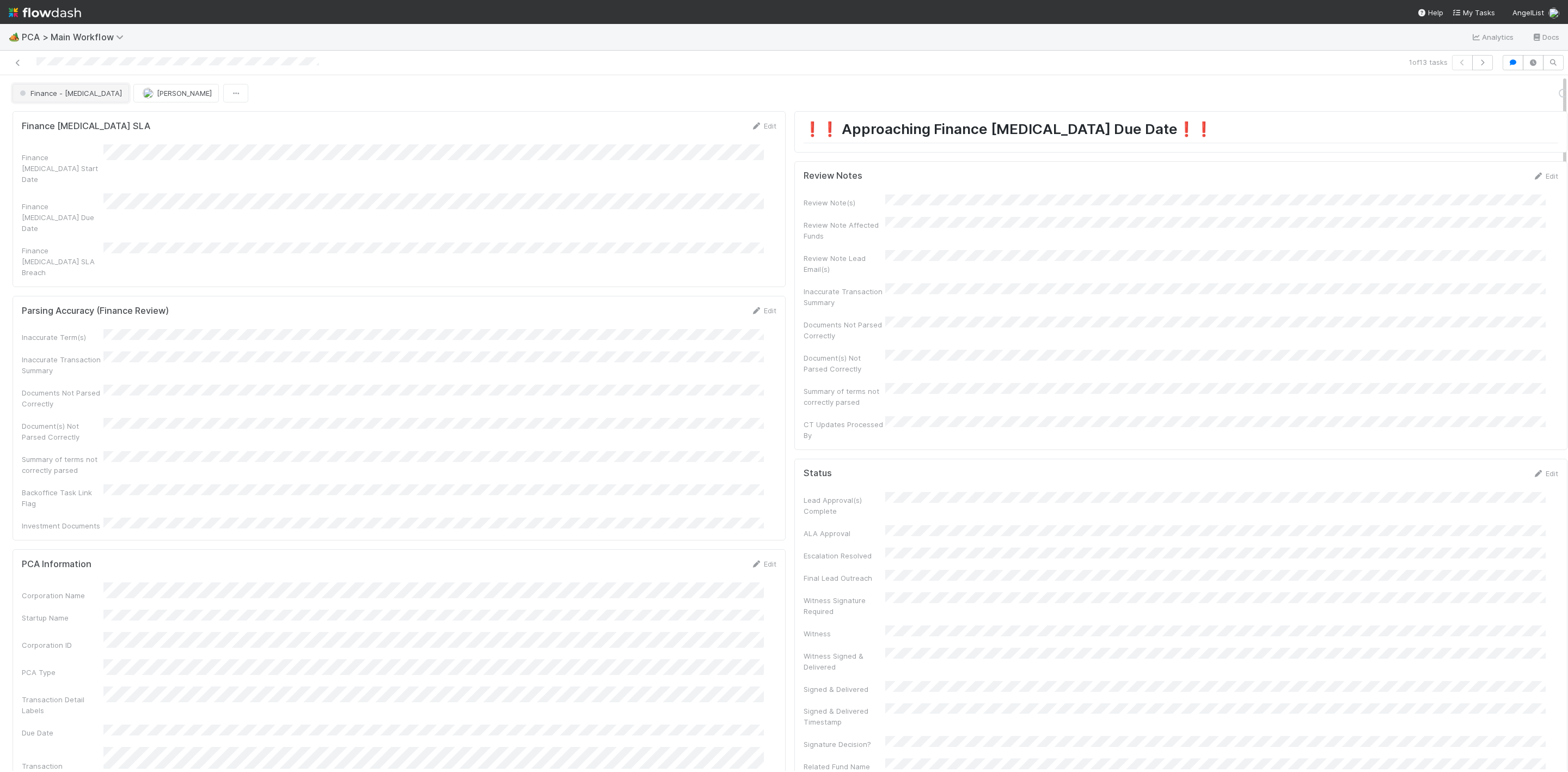
click at [47, 85] on button "Finance - [MEDICAL_DATA]" at bounding box center [70, 94] width 117 height 19
click at [306, 137] on div at bounding box center [784, 386] width 1568 height 772
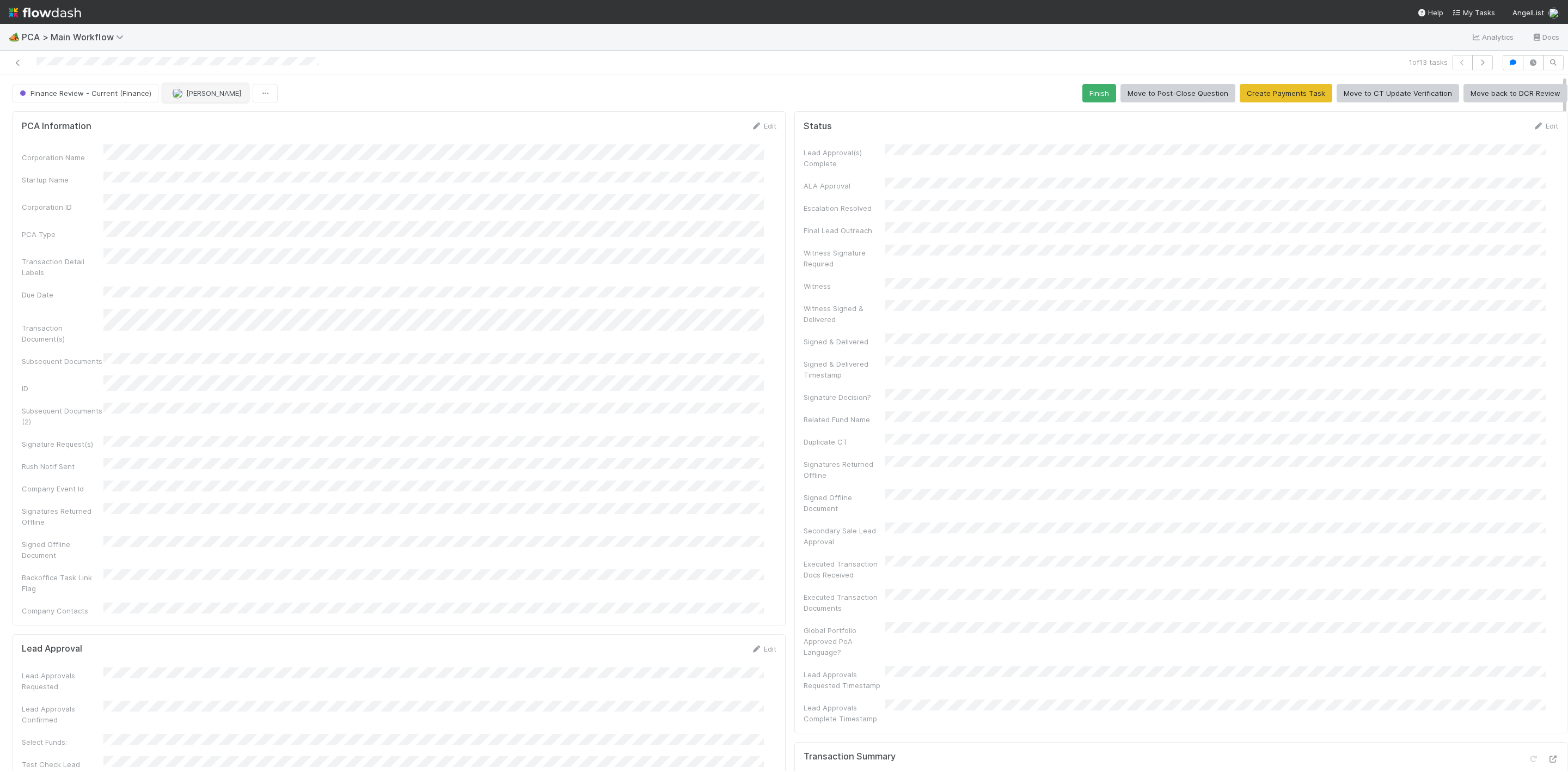
click at [209, 95] on span "[PERSON_NAME]" at bounding box center [214, 93] width 55 height 9
click at [214, 121] on span "[PERSON_NAME]" at bounding box center [205, 122] width 55 height 9
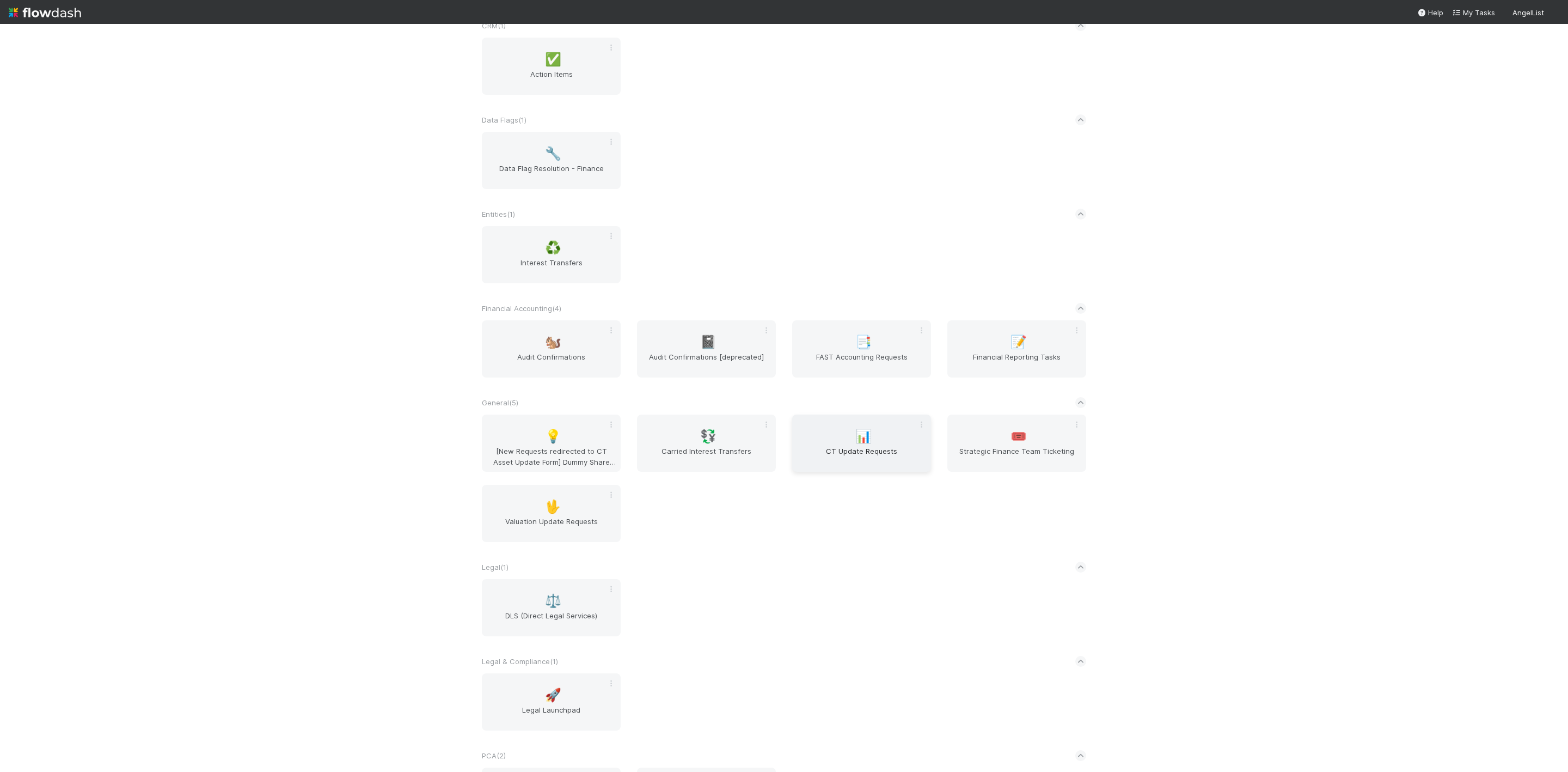
scroll to position [173, 0]
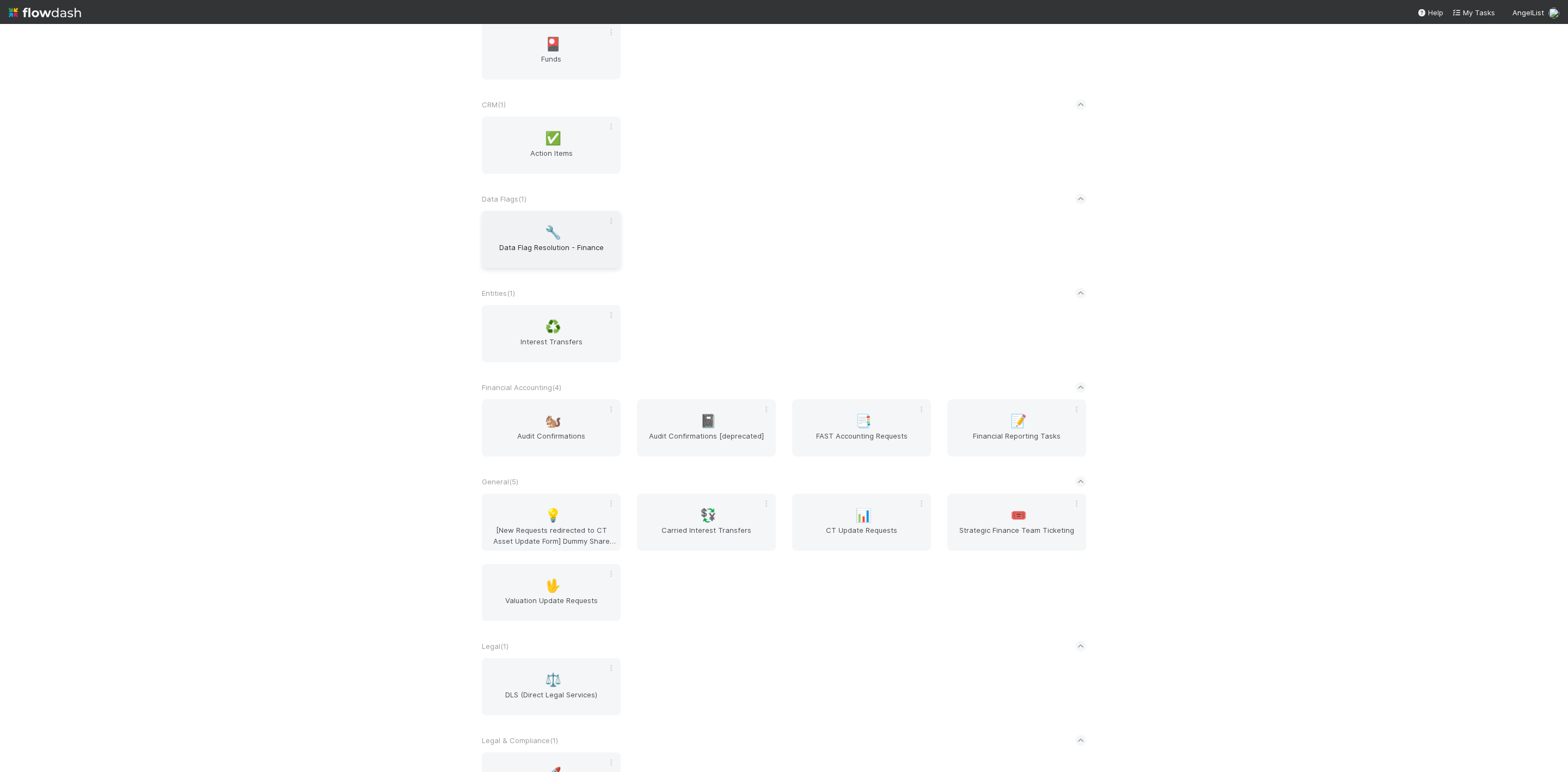
click at [523, 250] on span "Data Flag Resolution - Finance" at bounding box center [551, 253] width 130 height 22
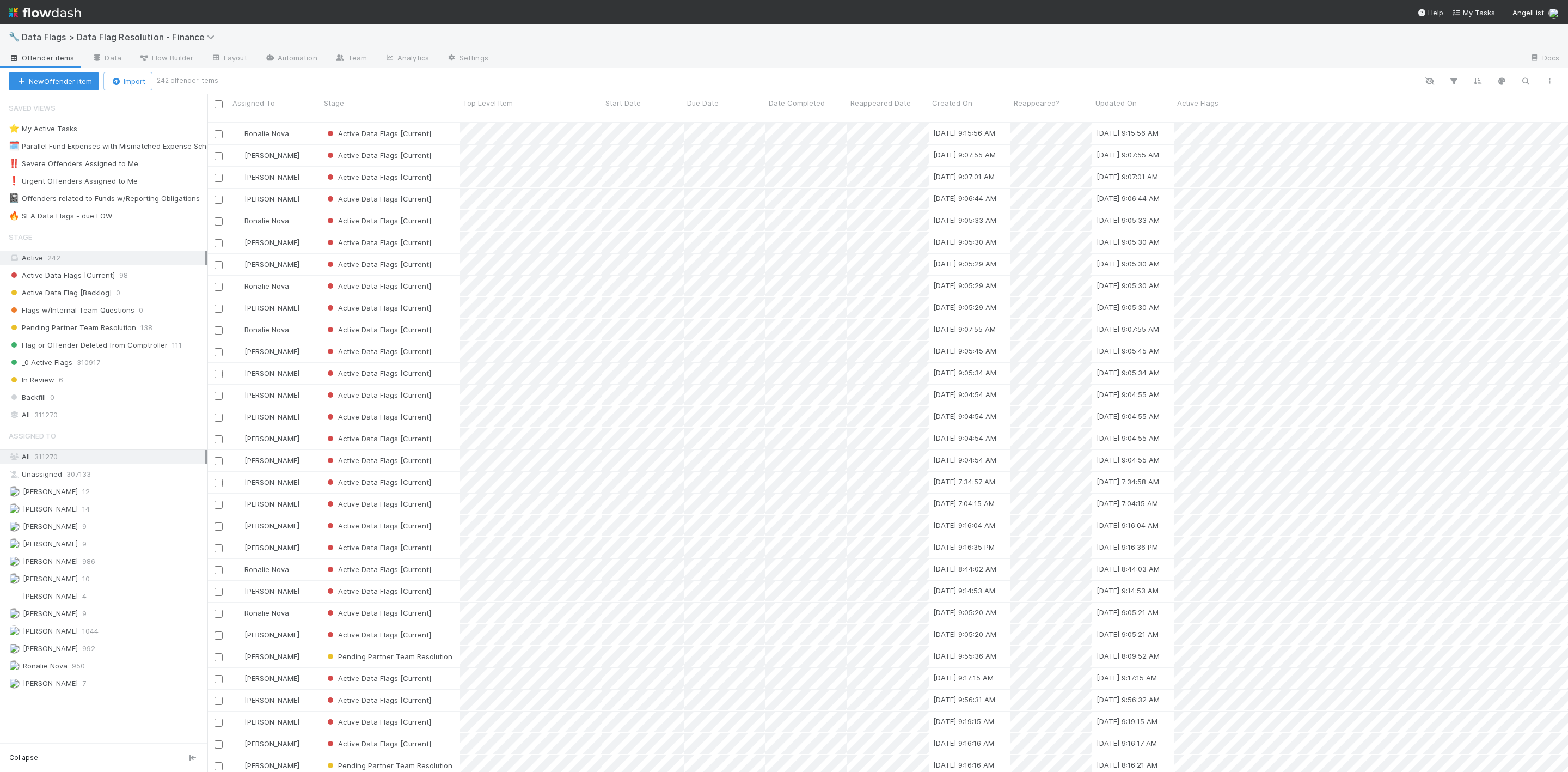
scroll to position [644, 1348]
click at [122, 227] on div "Saved Views ⭐ My Active Tasks 55 🗓️ Parallel Fund Expenses with Mismatched Expe…" at bounding box center [104, 418] width 207 height 649
click at [117, 217] on span "44" at bounding box center [126, 216] width 20 height 14
click at [286, 96] on div "Assigned To" at bounding box center [275, 108] width 91 height 28
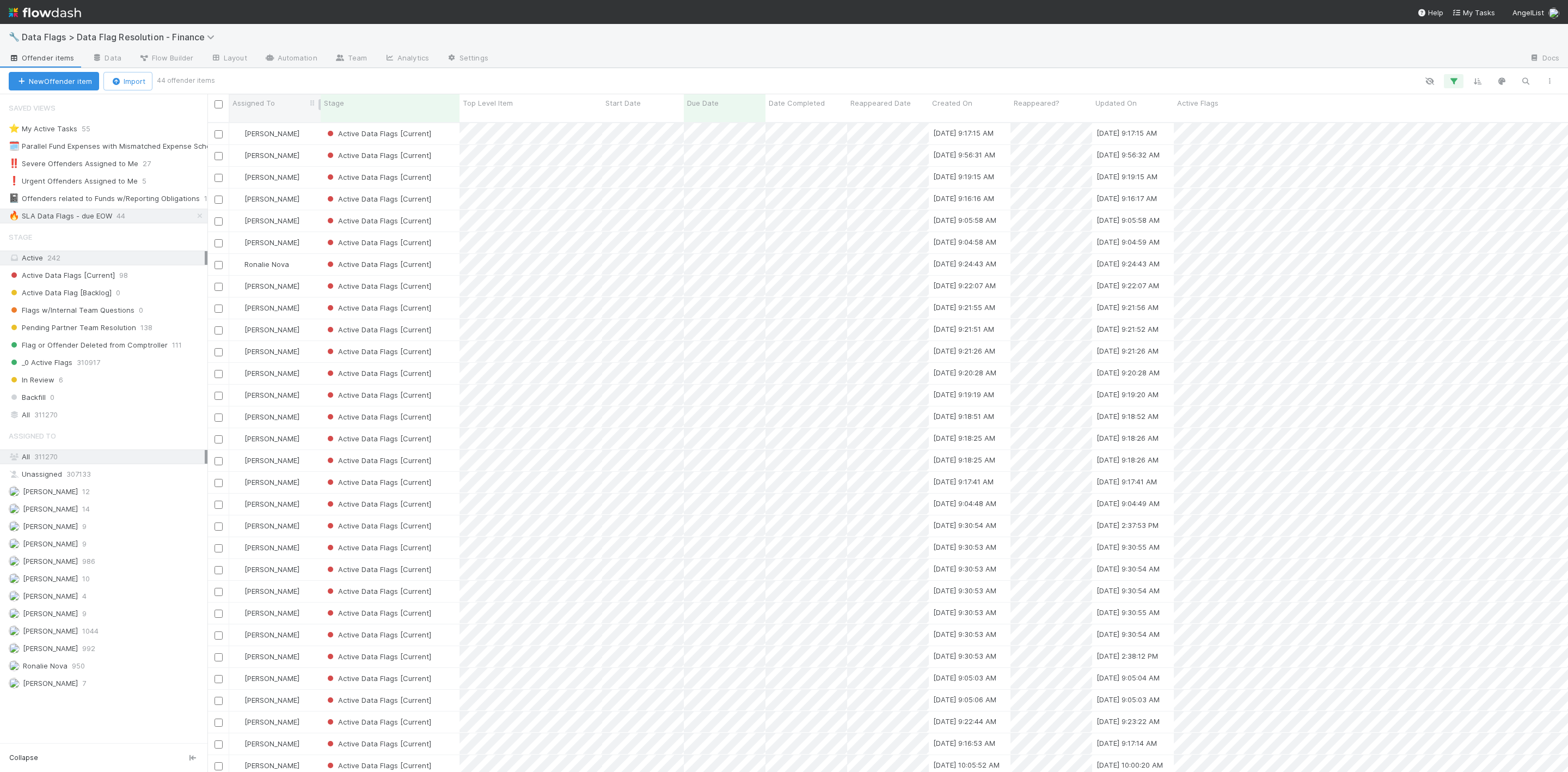
click at [262, 107] on span "Assigned To" at bounding box center [254, 103] width 43 height 11
click at [281, 129] on div "Sort A → Z" at bounding box center [295, 123] width 124 height 17
click at [301, 496] on div "[PERSON_NAME]" at bounding box center [275, 526] width 91 height 21
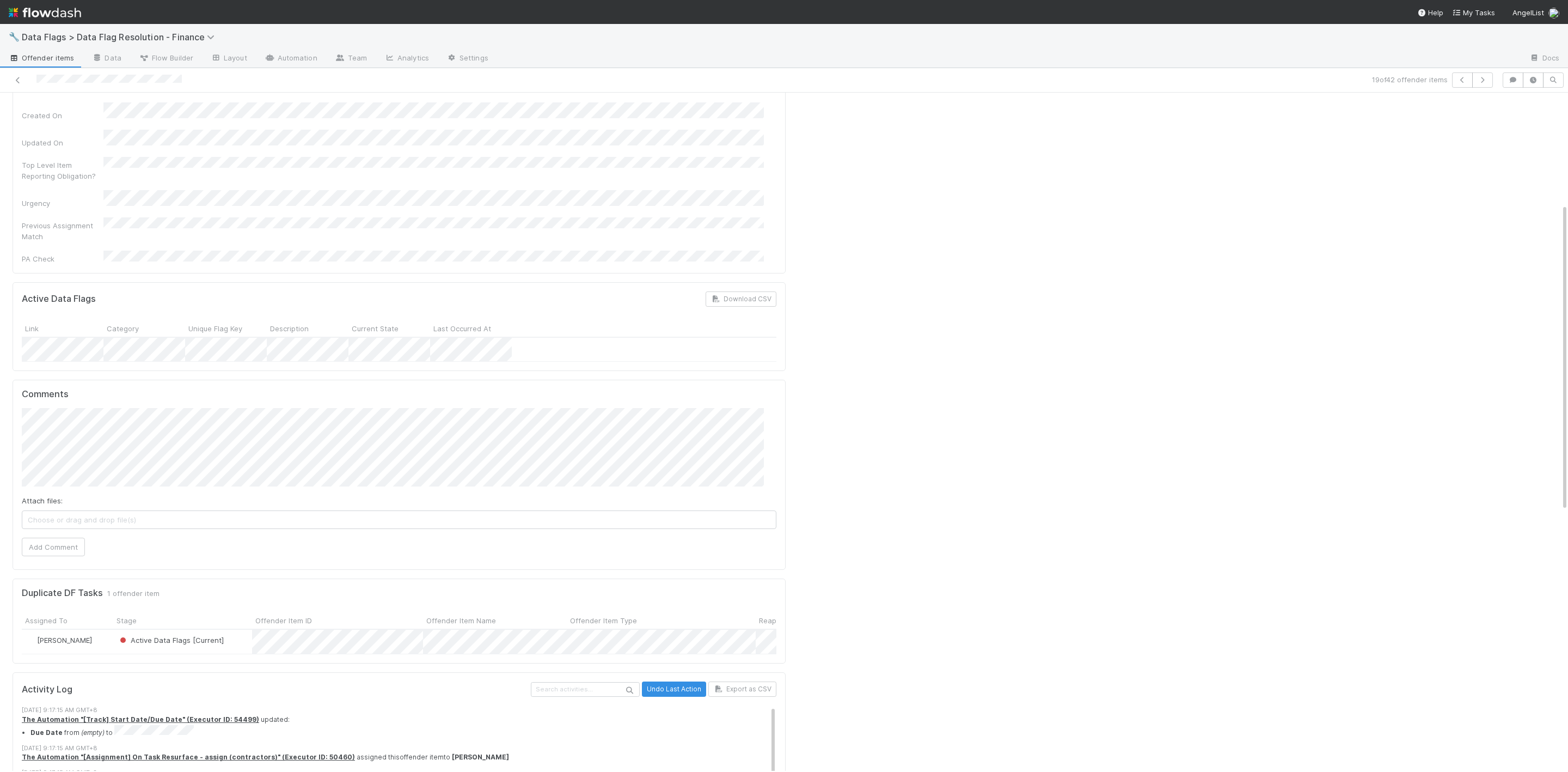
scroll to position [12, 0]
